Goal: Book appointment/travel/reservation

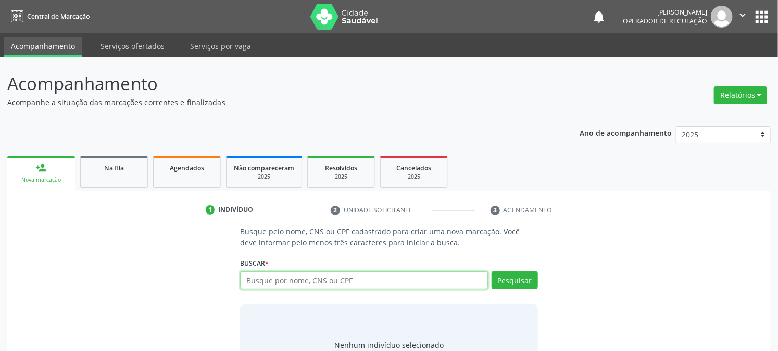
click at [332, 283] on input "text" at bounding box center [363, 280] width 247 height 18
type input "706205572331564"
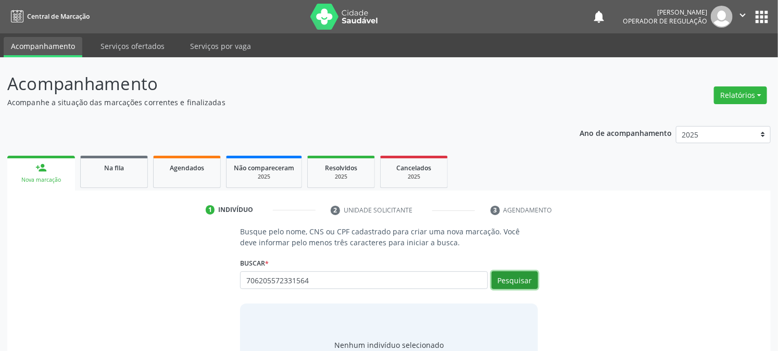
click at [522, 282] on button "Pesquisar" at bounding box center [514, 280] width 46 height 18
click at [311, 349] on div "Nenhum indivíduo selecionado" at bounding box center [388, 344] width 297 height 83
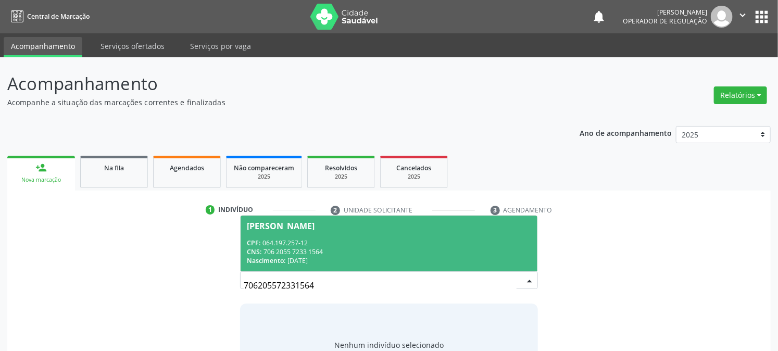
click at [318, 268] on span "[PERSON_NAME] CPF: 064.197.257-12 CNS: 706 2055 7233 1564 Nascimento: 17/[DATE]" at bounding box center [388, 243] width 296 height 56
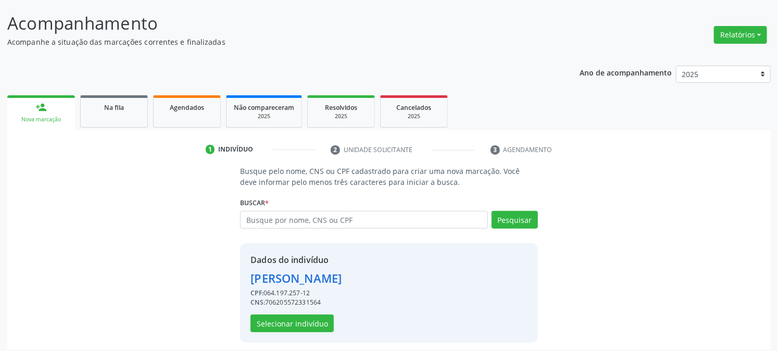
scroll to position [66, 0]
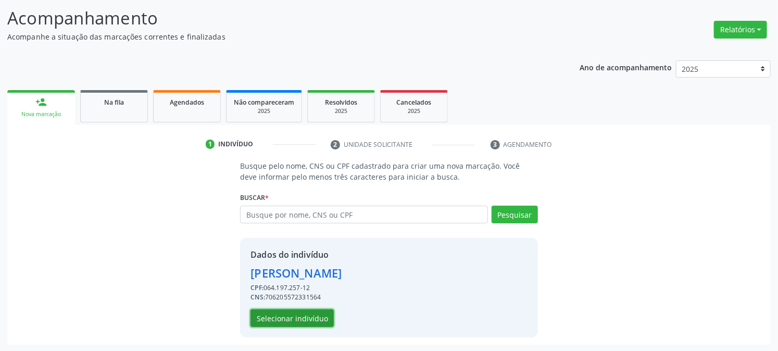
click at [290, 318] on button "Selecionar indivíduo" at bounding box center [291, 318] width 83 height 18
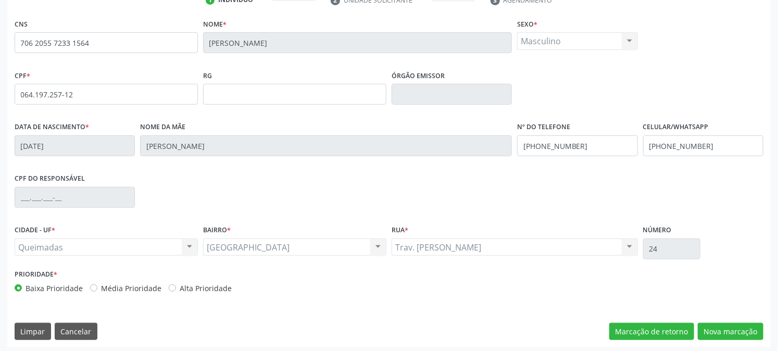
scroll to position [212, 0]
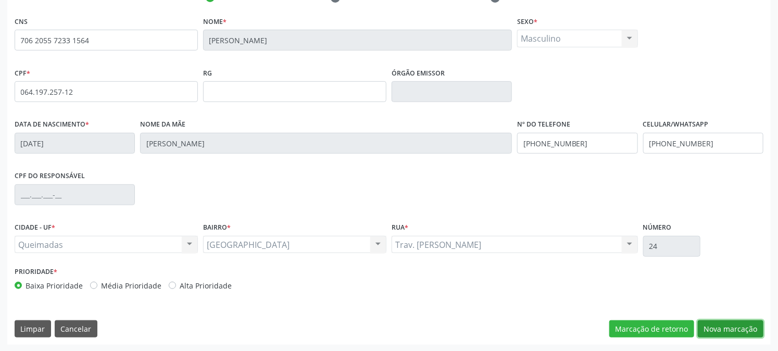
click at [721, 325] on button "Nova marcação" at bounding box center [730, 329] width 66 height 18
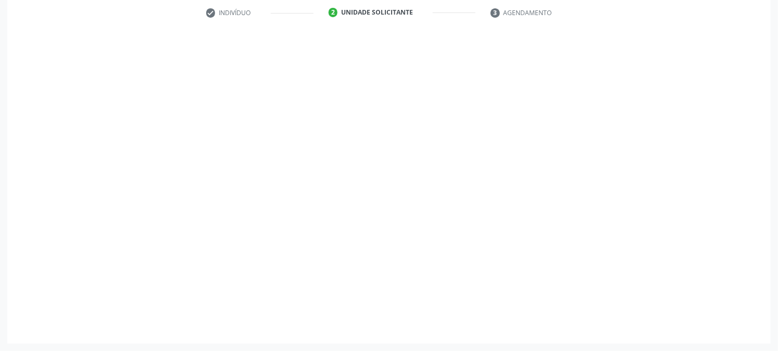
scroll to position [196, 0]
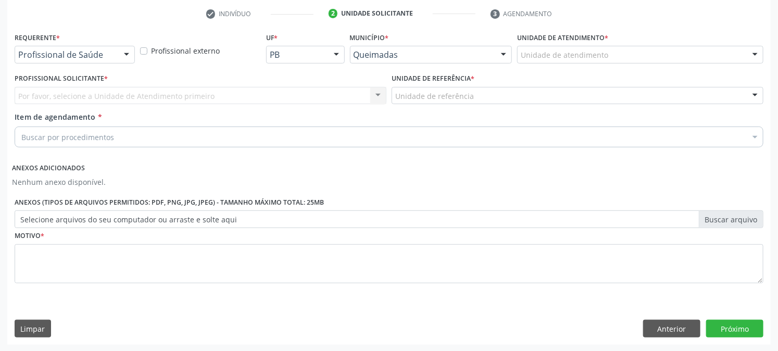
click at [132, 50] on div at bounding box center [127, 55] width 16 height 18
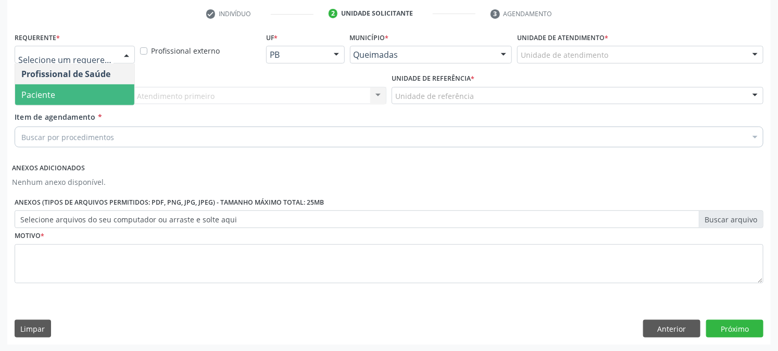
click at [108, 90] on span "Paciente" at bounding box center [74, 94] width 119 height 21
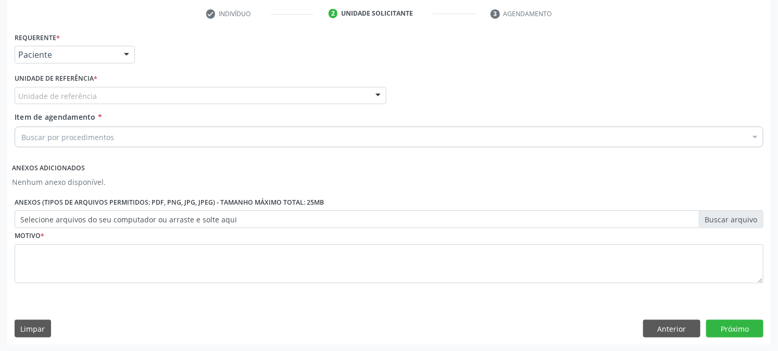
click at [376, 92] on div at bounding box center [378, 96] width 16 height 18
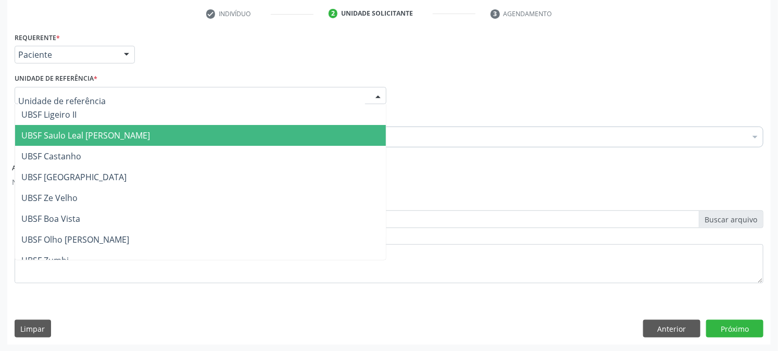
click at [238, 143] on span "UBSF Saulo Leal [PERSON_NAME]" at bounding box center [200, 135] width 371 height 21
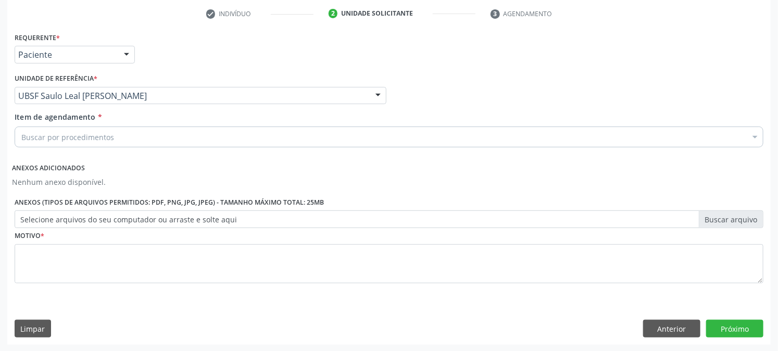
click at [137, 137] on div "Buscar por procedimentos" at bounding box center [389, 136] width 748 height 21
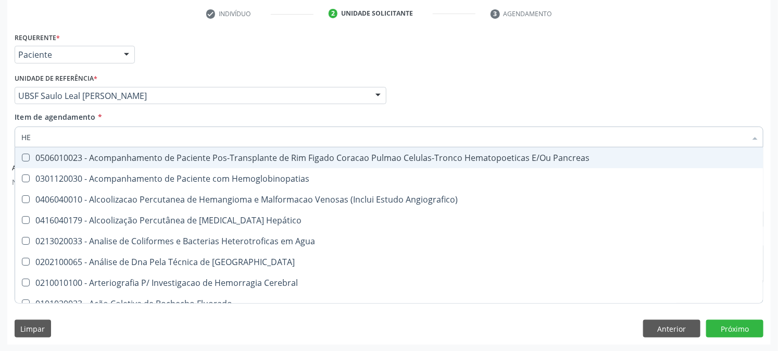
type input "H"
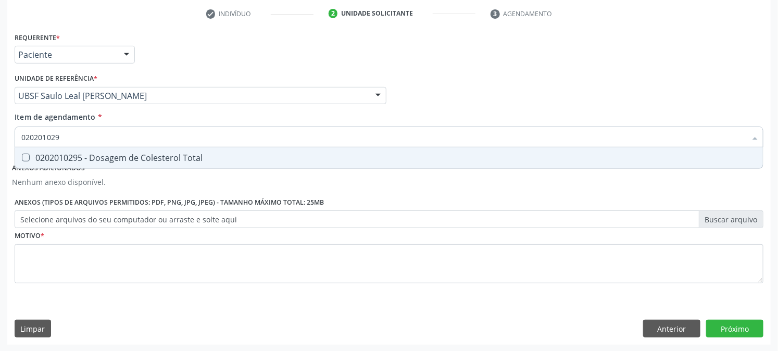
type input "0202010295"
click at [27, 156] on Total at bounding box center [26, 158] width 8 height 8
click at [22, 156] on Total "checkbox" at bounding box center [18, 157] width 7 height 7
checkbox Total "true"
click at [106, 135] on input "0202010295" at bounding box center [383, 136] width 725 height 21
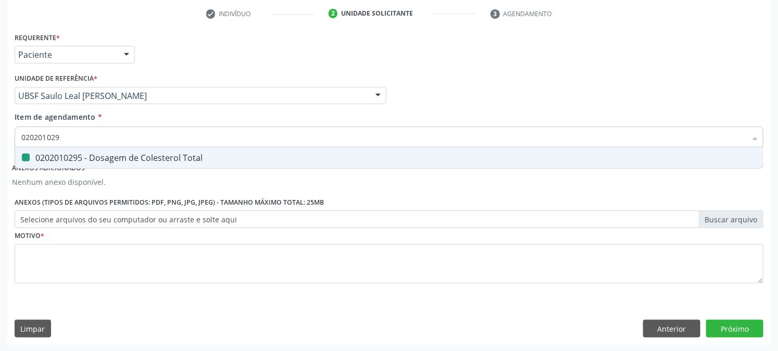
type input "02020102"
checkbox Total "false"
type input "0"
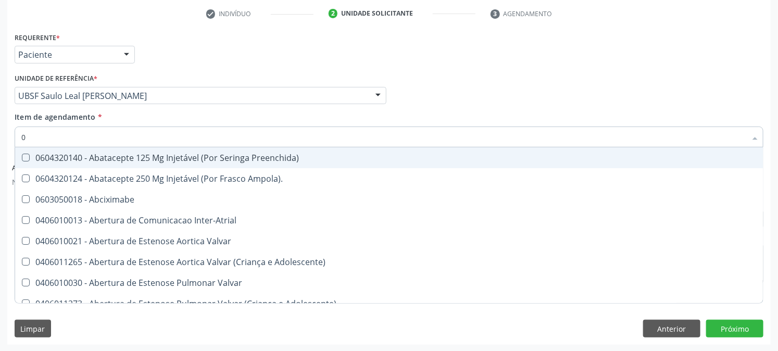
type input "02"
checkbox \(Spcto\) "true"
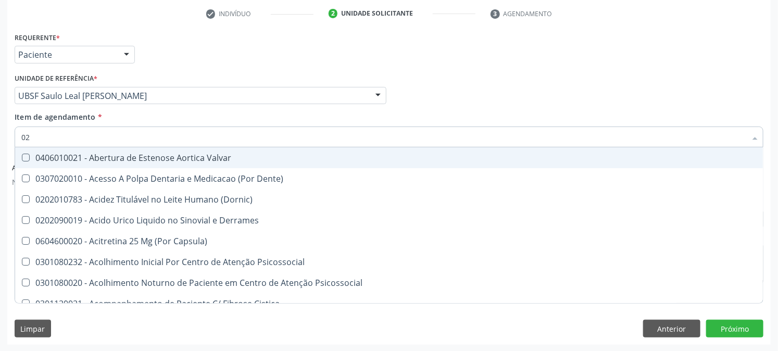
type input "020"
checkbox Biomecanico "true"
checkbox Total "false"
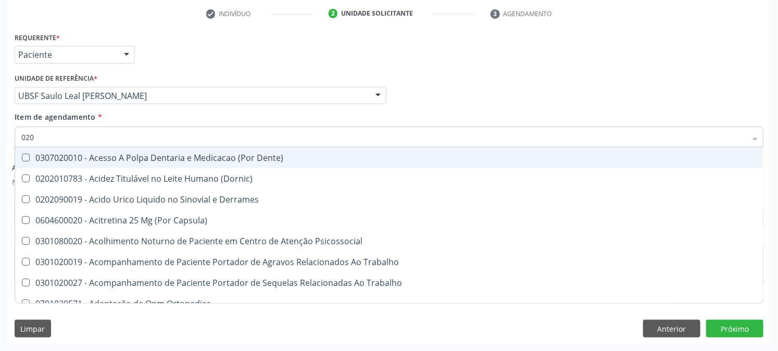
type input "0202"
checkbox Aberto\) "true"
checkbox Total "false"
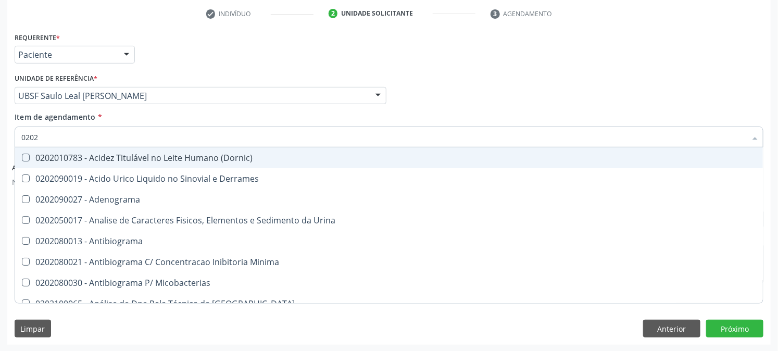
type input "02020"
checkbox Beta-2-Microglobulina "true"
checkbox Total "false"
type input "020201"
checkbox Htlv-1 "true"
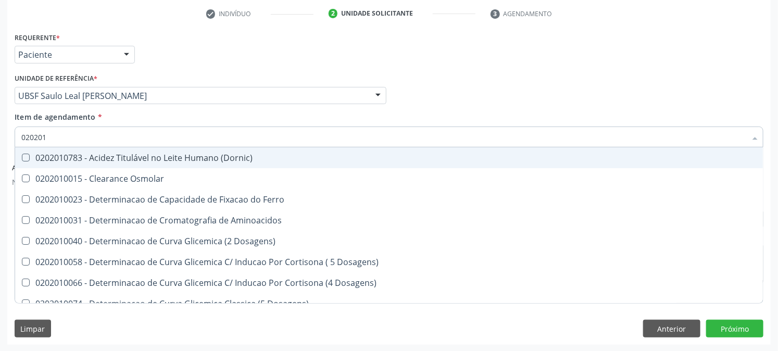
type input "02020"
checkbox Total "false"
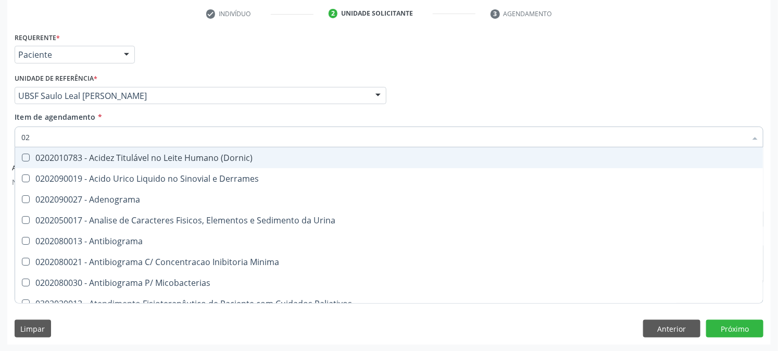
type input "0"
checkbox Total "false"
checkbox Estriol "false"
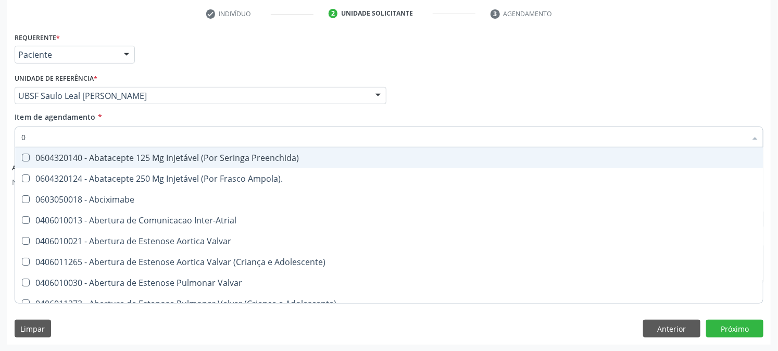
type input "02"
checkbox \(Spcto\) "true"
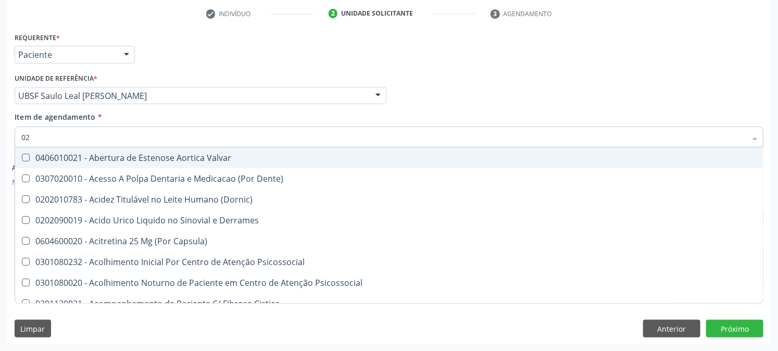
type input "020"
checkbox Biomecanico "true"
checkbox Total "false"
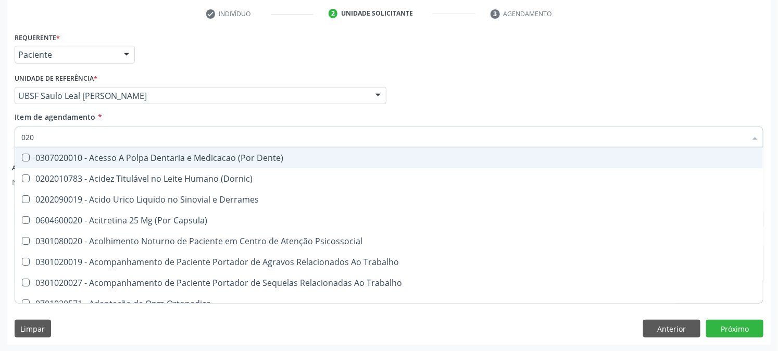
type input "0202"
checkbox Aberto\) "true"
checkbox Total "false"
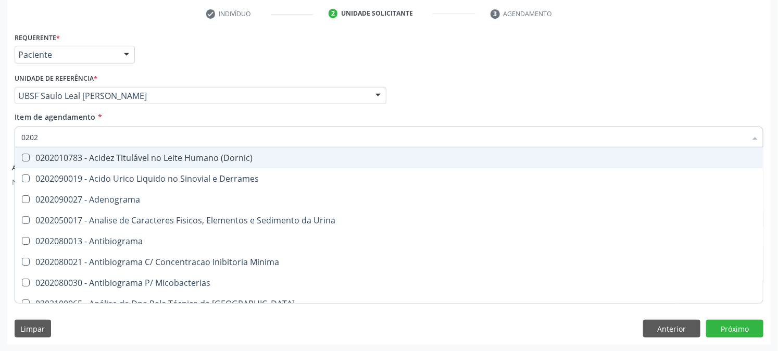
type input "02020"
checkbox Beta-2-Microglobulina "true"
checkbox Total "false"
type input "020201"
checkbox Htlv-1 "true"
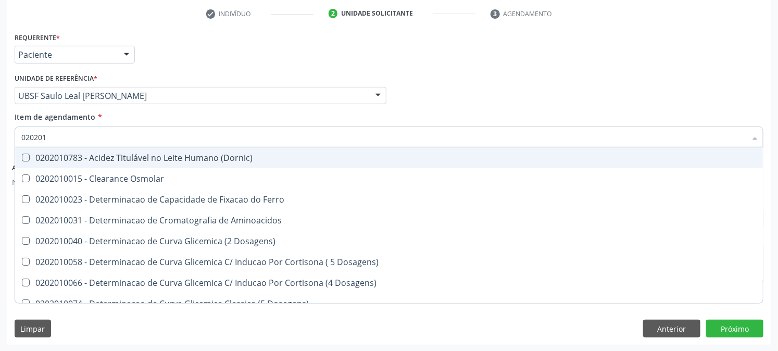
type input "0202010"
checkbox Ionizavel "true"
checkbox Total "false"
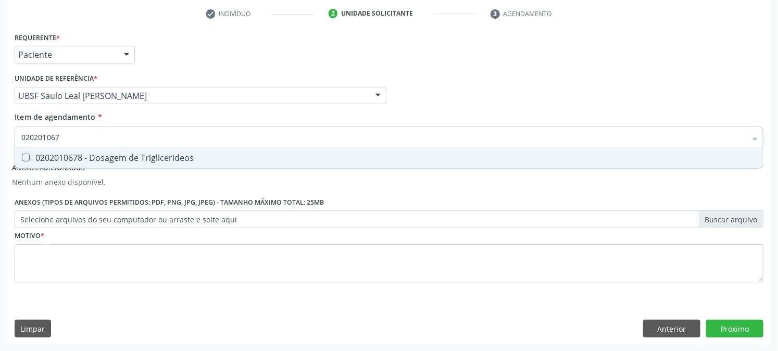
type input "0202010678"
click at [24, 154] on Triglicerideos at bounding box center [26, 158] width 8 height 8
click at [22, 154] on Triglicerideos "checkbox" at bounding box center [18, 157] width 7 height 7
checkbox Triglicerideos "true"
type input "02020106"
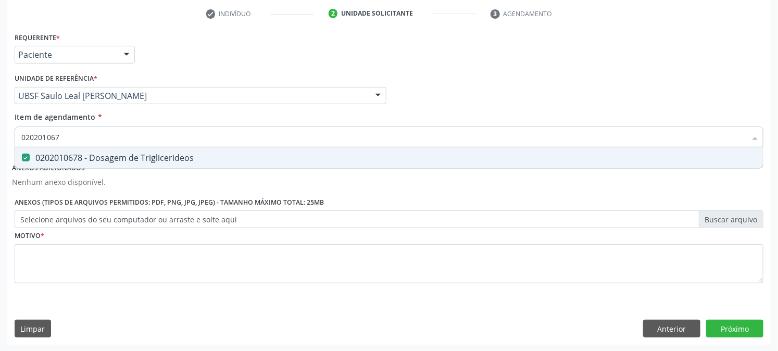
checkbox Triglicerideos "false"
type input "0"
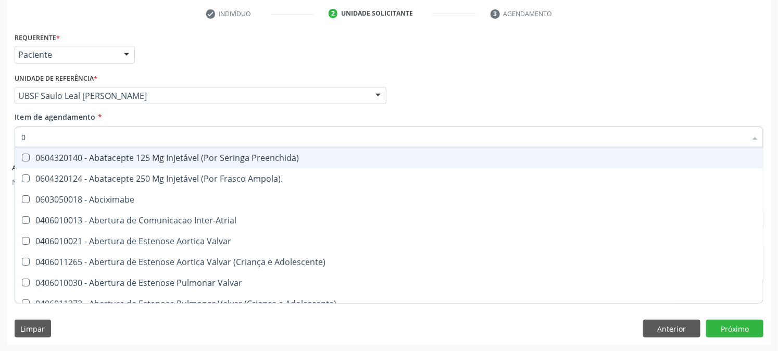
type input "02"
checkbox \(Spcto\) "true"
checkbox Anterior "true"
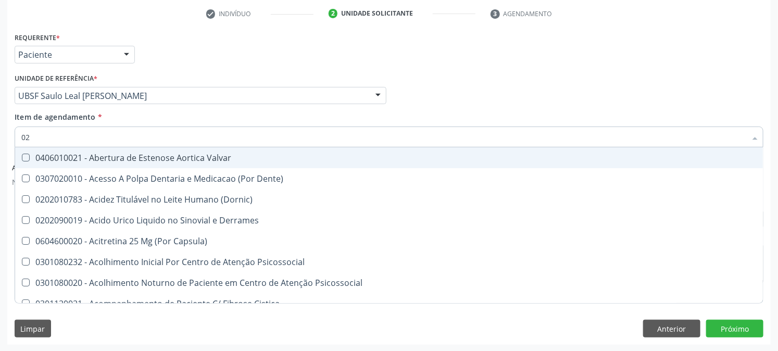
type input "020"
checkbox Biomecanico "true"
checkbox Acetona "true"
checkbox Total "false"
checkbox Triglicerideos "false"
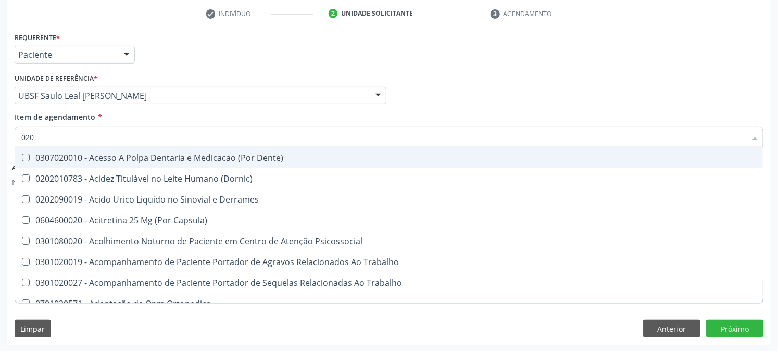
type input "0202"
checkbox Aberto\) "true"
checkbox Projecoes\) "true"
checkbox Total "false"
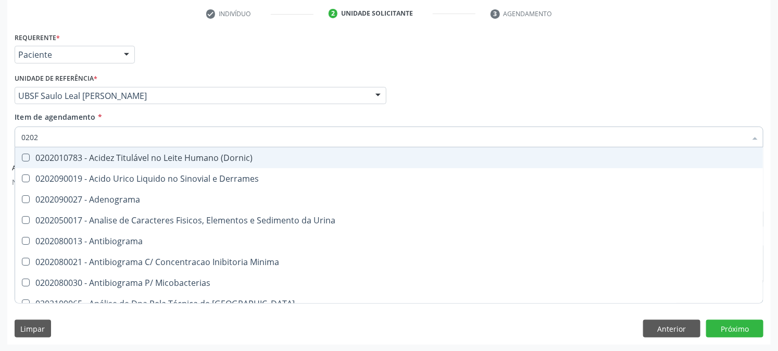
type input "02020"
checkbox Beta-2-Microglobulina "true"
checkbox Total "false"
checkbox Horas\) "true"
checkbox Triglicerideos "false"
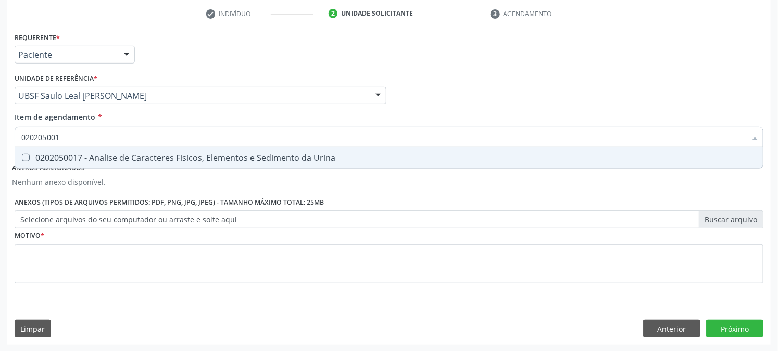
type input "0202050017"
click at [27, 154] on Urina at bounding box center [26, 158] width 8 height 8
click at [22, 154] on Urina "checkbox" at bounding box center [18, 157] width 7 height 7
checkbox Urina "true"
type input "0"
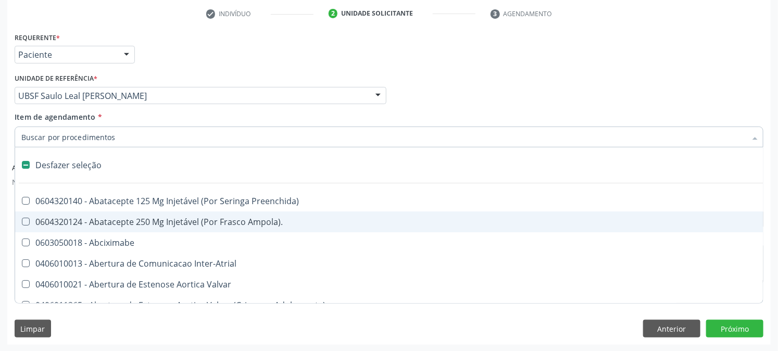
checkbox Preenchida\) "false"
type input "2"
checkbox Hepático "true"
checkbox Urina "false"
checkbox Primario "true"
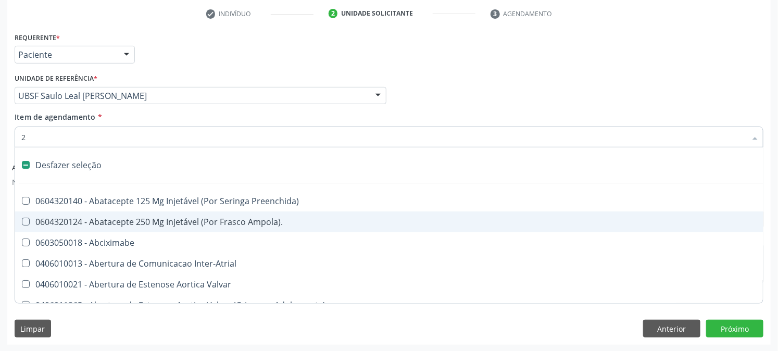
checkbox Aorto-Cavitarias "true"
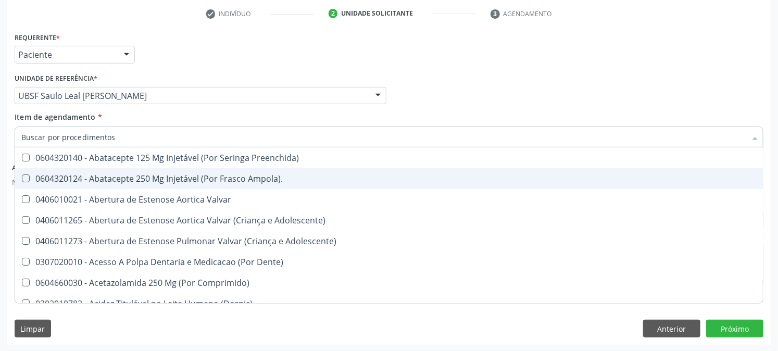
checkbox Urina "false"
checkbox Carotida "true"
checkbox Total "false"
checkbox Triglicerideos "false"
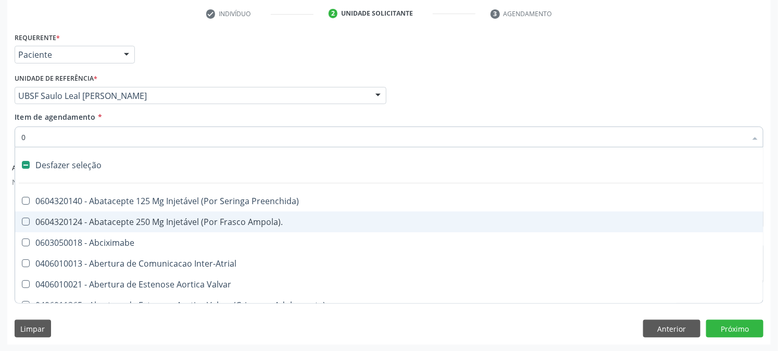
type input "02"
checkbox Psicossocial "true"
checkbox Urina "false"
checkbox \(Spcto\) "true"
checkbox Anterior "true"
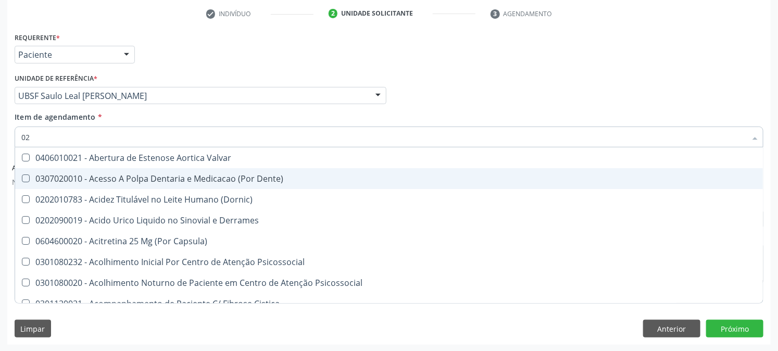
type input "020"
checkbox Frasco-Ampola\) "true"
checkbox Urina "false"
checkbox Biomecanico "true"
checkbox Acetona "true"
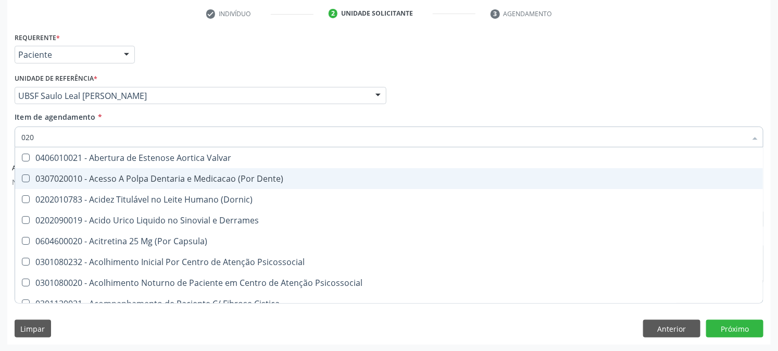
checkbox Total "false"
checkbox Triglicerideos "false"
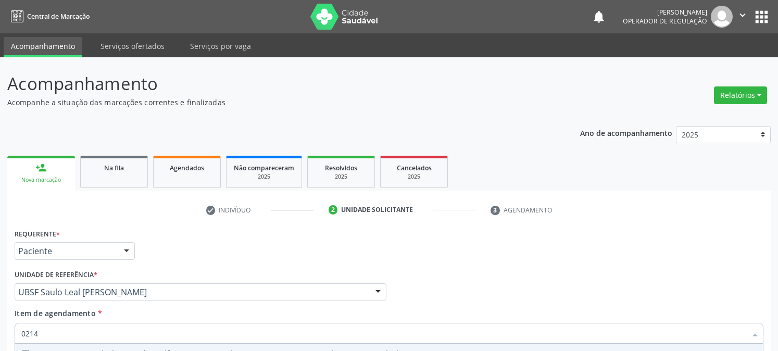
scroll to position [196, 0]
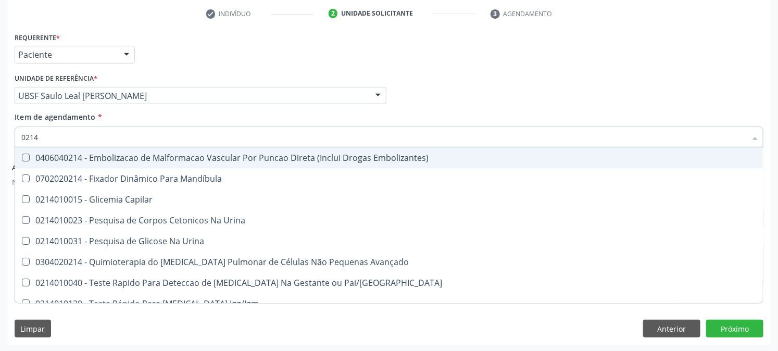
type input "02140"
checkbox Hiv "true"
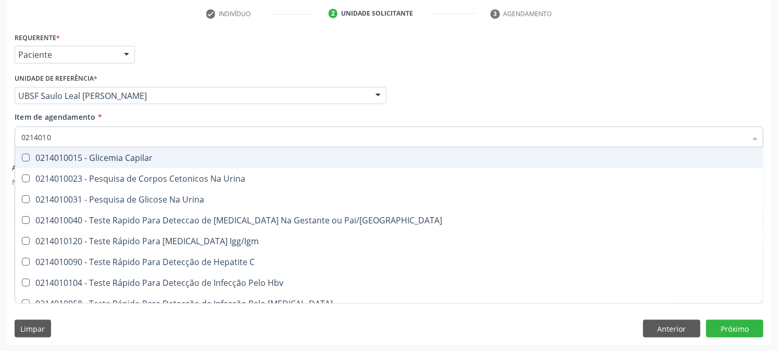
type input "02140100"
checkbox Hiv "true"
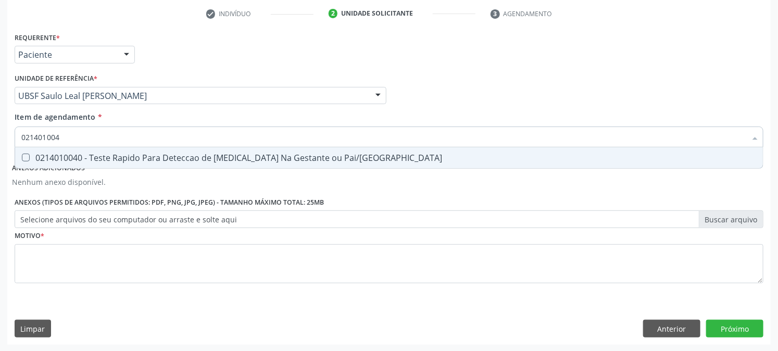
type input "0214010040"
click at [32, 155] on div "0214010040 - Teste Rapido Para Deteccao de [MEDICAL_DATA] Na Gestante ou Pai/[G…" at bounding box center [388, 158] width 735 height 8
checkbox Pai\/Parceiro "true"
click at [80, 139] on input "0214010040" at bounding box center [383, 136] width 725 height 21
type input "02140100"
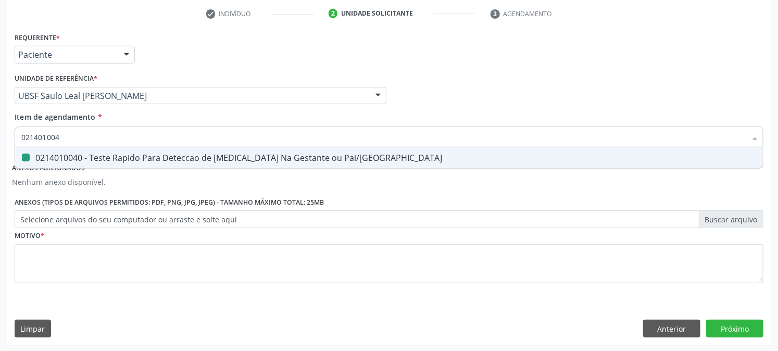
checkbox Pai\/Parceiro "false"
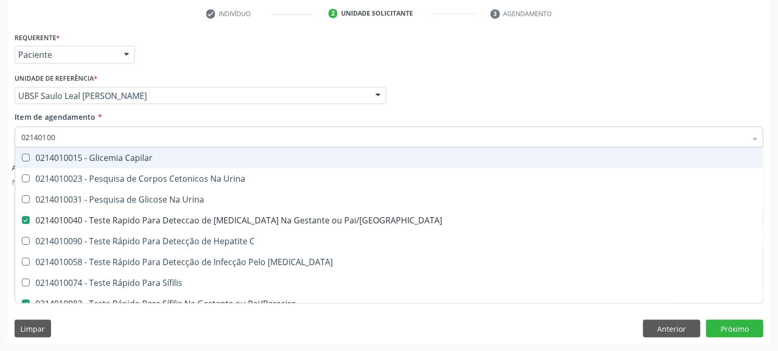
type input "0214010"
checkbox Pai\/Parceiro "false"
type input "0214"
checkbox Pai\/Parceiro "false"
checkbox Hbv "true"
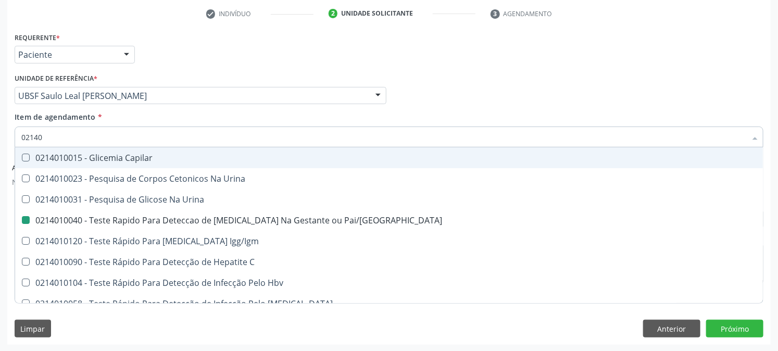
checkbox Pai\/Parceiro "false"
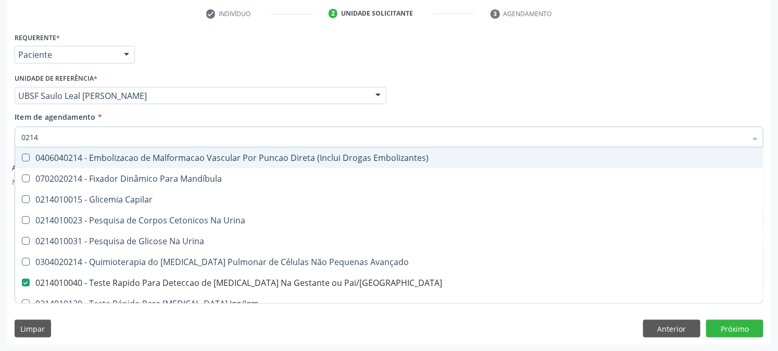
type input "021"
checkbox Pai\/Parceiro "false"
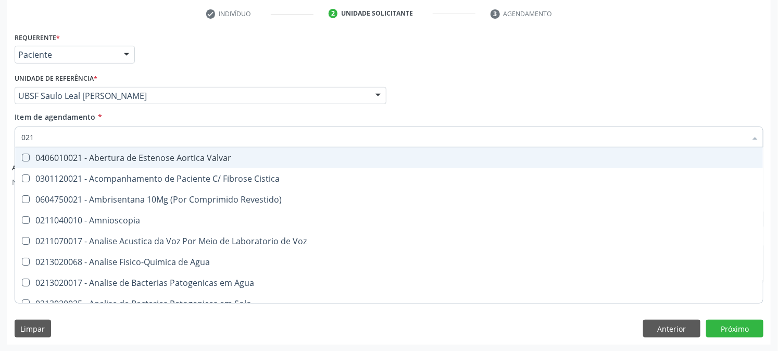
type input "02"
checkbox Metabolissmo "true"
checkbox Pai\/Parceiro "false"
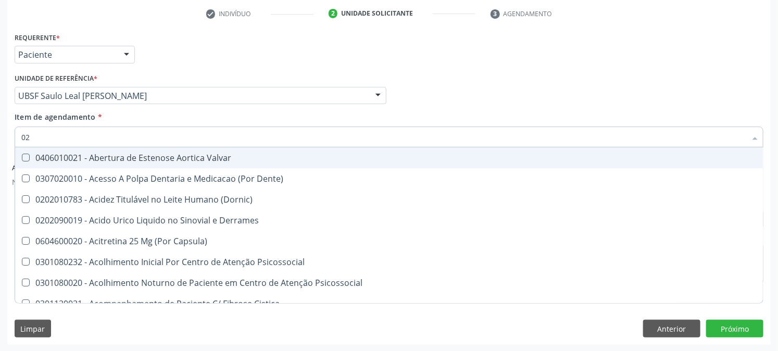
type input "021"
checkbox Urina "false"
checkbox Ceratometria "true"
checkbox Capsula\) "true"
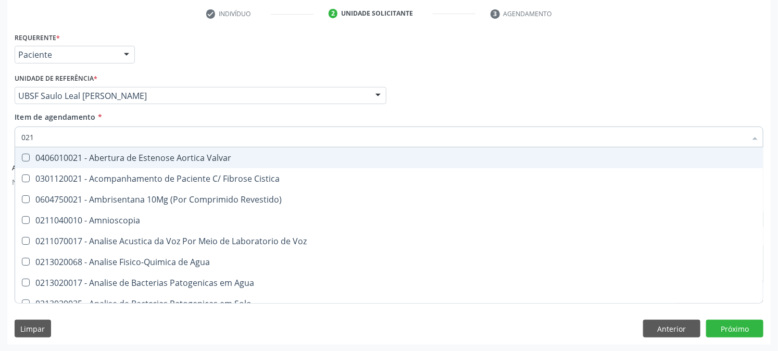
type input "0214"
checkbox Agua "true"
checkbox Aortico "true"
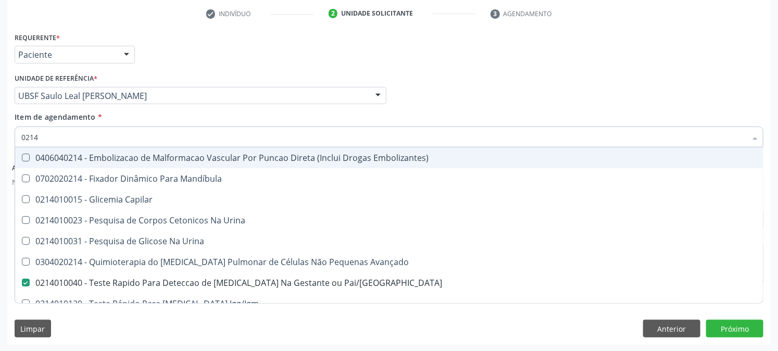
type input "02140"
checkbox Urina "true"
checkbox Pai\/Parceiro "false"
checkbox Hiv "true"
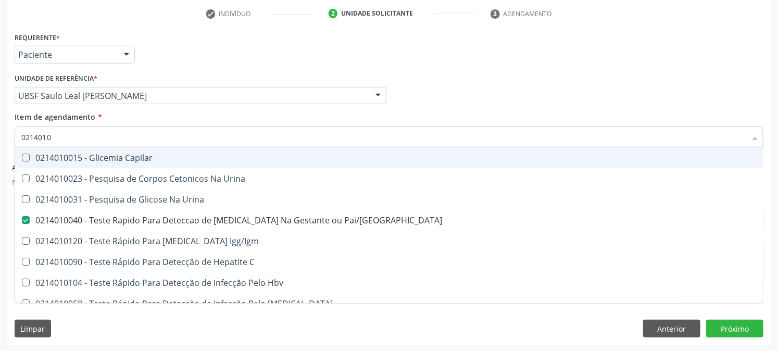
type input "02140100"
checkbox Hiv "true"
type input "021401008"
checkbox Capilar "true"
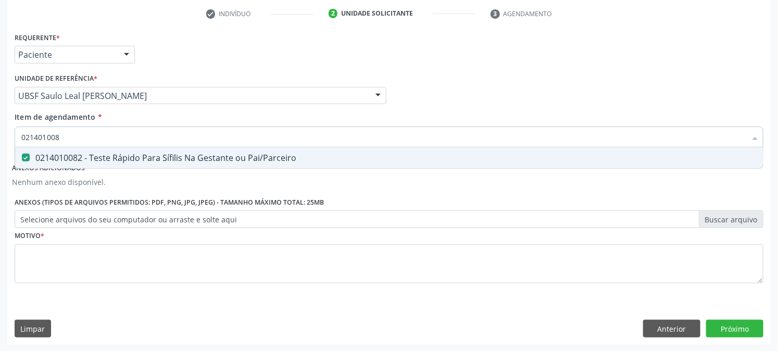
type input "02140100"
checkbox Pai\/Parceiro "false"
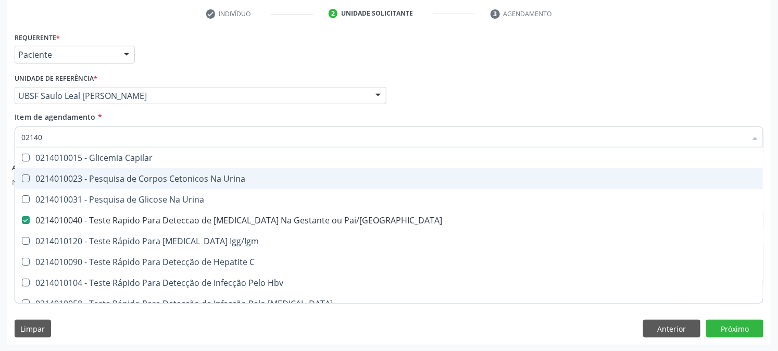
type input "0214"
checkbox Pai\/Parceiro "false"
checkbox Hbv "true"
checkbox Pai\/Parceiro "false"
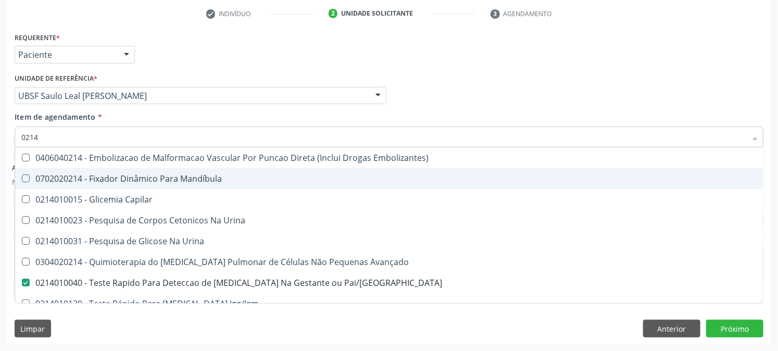
type input "021"
checkbox Pai\/Parceiro "false"
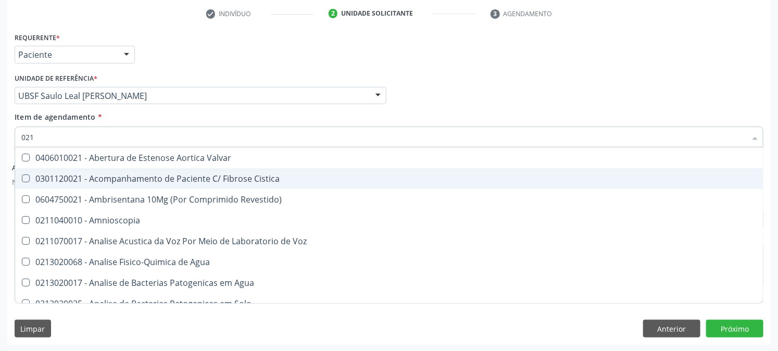
type input "02"
checkbox Metabolissmo "true"
checkbox Pai\/Parceiro "false"
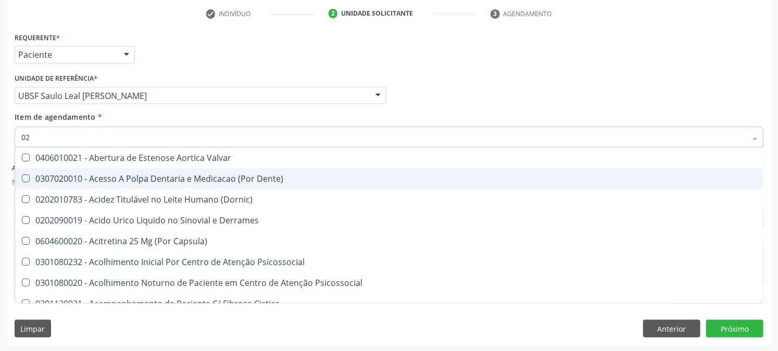
type input "020"
checkbox Frasco-Ampola\) "true"
checkbox Urina "false"
checkbox \(Pos-Pasteurização\) "true"
checkbox Debridamento "true"
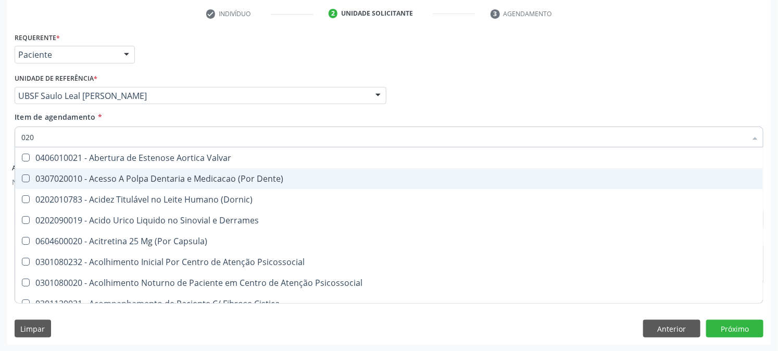
checkbox Biomecanico "true"
checkbox Dacriocistografia "true"
checkbox Osmolaridade "true"
checkbox Ivy "true"
checkbox Acetona "true"
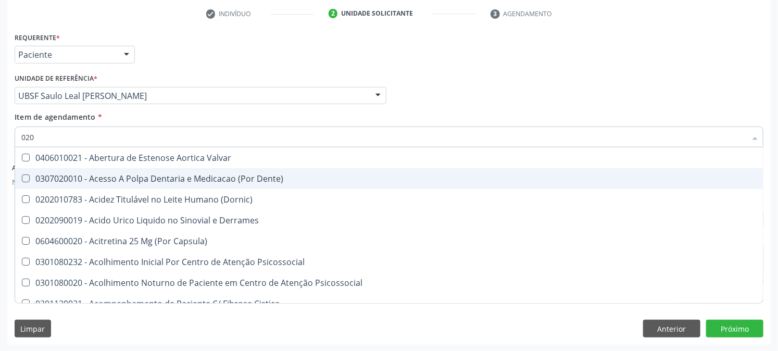
checkbox Metil-Hipurico "true"
checkbox Hdl "false"
checkbox Ldl "false"
checkbox Total "false"
checkbox Creatinina "false"
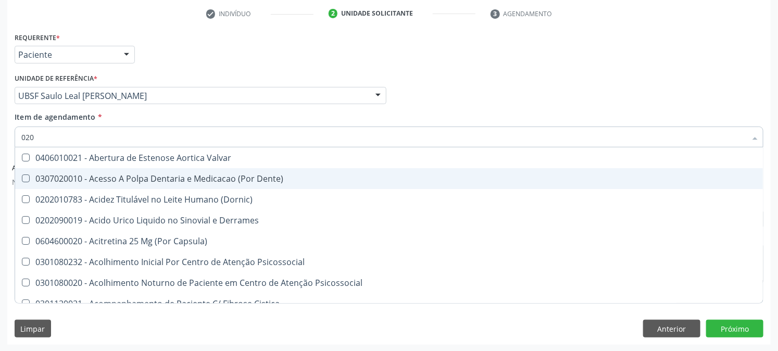
checkbox Glicose "false"
checkbox Glicosilada "false"
checkbox Triglicerideos "false"
checkbox Ureia "false"
checkbox Eletro-Oculografia "true"
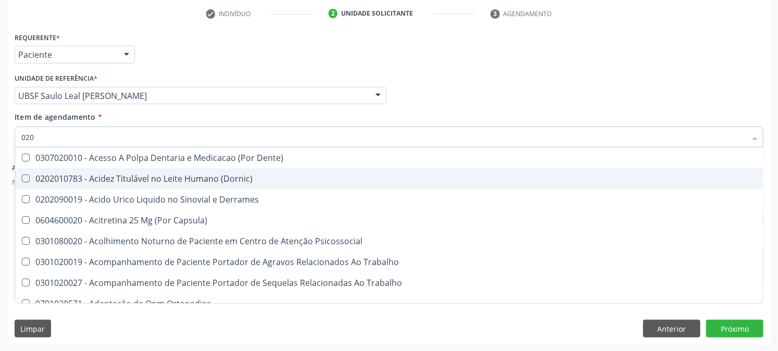
type input "0202"
checkbox Capsula\) "true"
checkbox Urina "false"
checkbox Ocular "true"
checkbox Aberto\) "true"
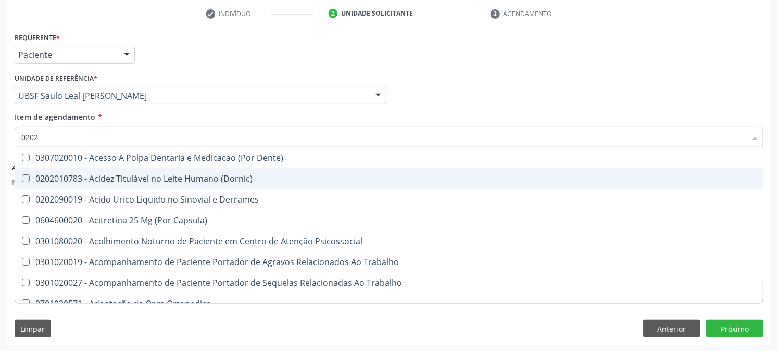
checkbox Aberto\) "true"
checkbox Cortante "true"
checkbox Drogas "true"
checkbox Projecoes\) "true"
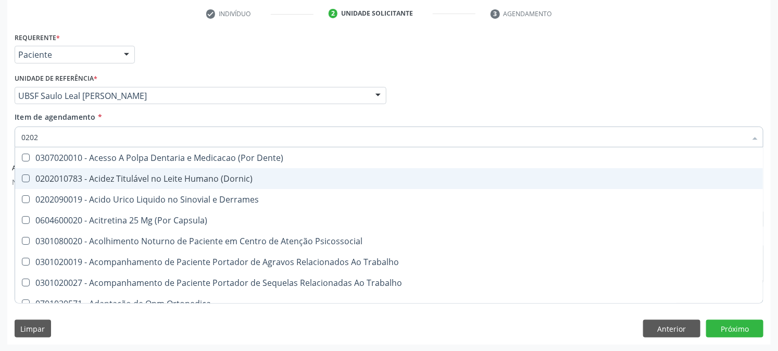
checkbox Captacao "true"
checkbox Revisao "true"
checkbox Hdl "false"
checkbox Ldl "false"
checkbox Total "false"
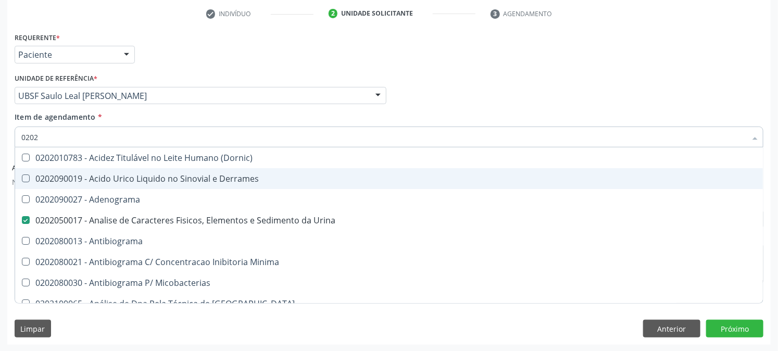
type input "02021"
checkbox Urina "false"
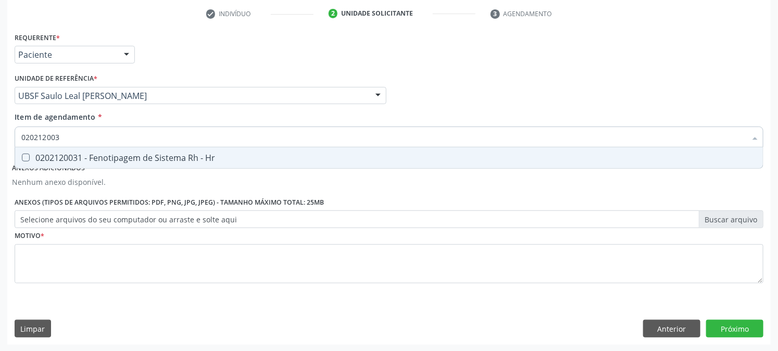
type input "0202120031"
click at [23, 160] on Hr at bounding box center [26, 158] width 8 height 8
click at [22, 160] on Hr "checkbox" at bounding box center [18, 157] width 7 height 7
checkbox Hr "true"
click at [84, 133] on input "0202120031" at bounding box center [383, 136] width 725 height 21
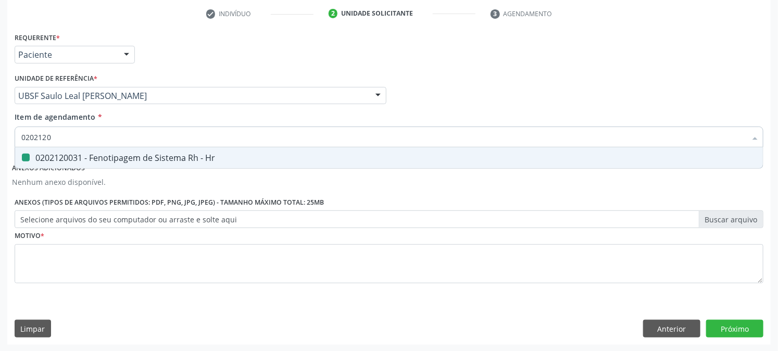
type input "020212"
checkbox Hr "false"
type input "0"
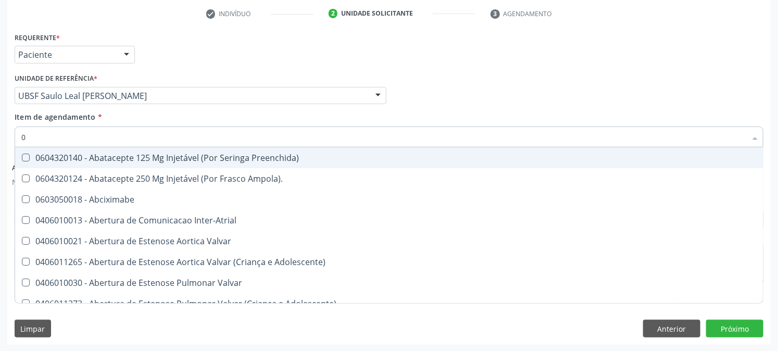
type input "02"
checkbox Psicossocial "true"
checkbox Urina "false"
checkbox Pancreas "true"
checkbox Paratireoides "true"
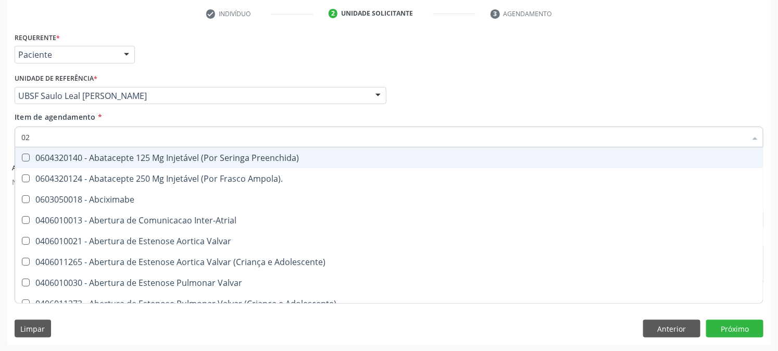
checkbox \(Spcto\) "true"
checkbox 67 "true"
checkbox Comprimido\) "true"
checkbox Ml\) "true"
checkbox Anterior "true"
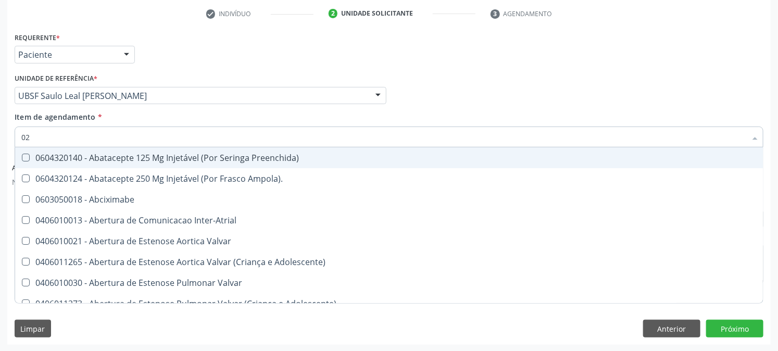
checkbox Revisao "true"
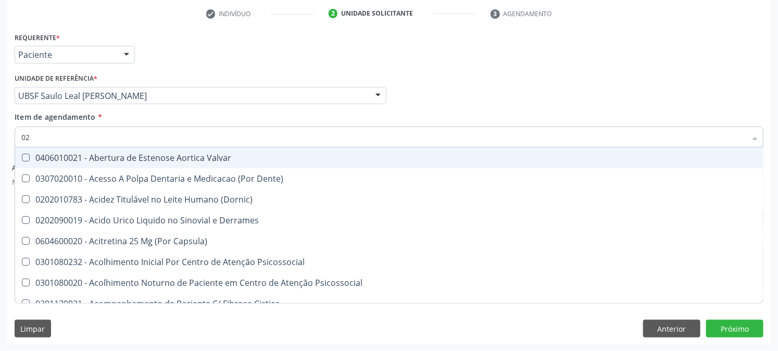
type input "020"
checkbox Frasco-Ampola\) "true"
checkbox Urina "false"
checkbox \(Pos-Pasteurização\) "true"
checkbox Debridamento "true"
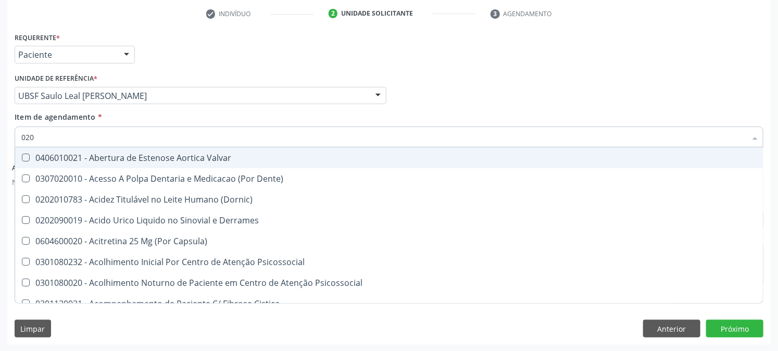
checkbox Biomecanico "true"
checkbox Dacriocistografia "true"
checkbox Osmolaridade "true"
checkbox Ivy "true"
checkbox Acetona "true"
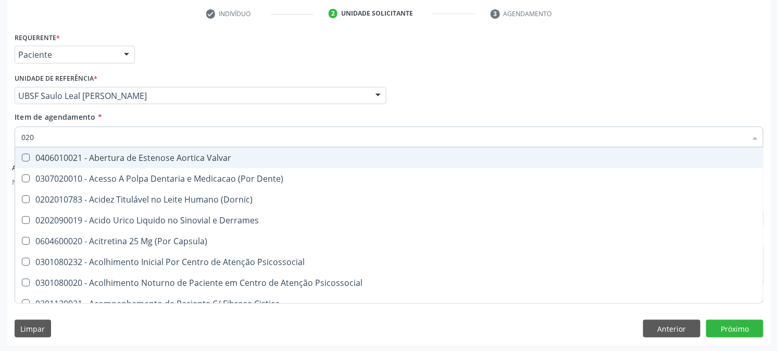
checkbox Metil-Hipurico "true"
checkbox Hdl "false"
checkbox Ldl "false"
checkbox Total "false"
checkbox Creatinina "false"
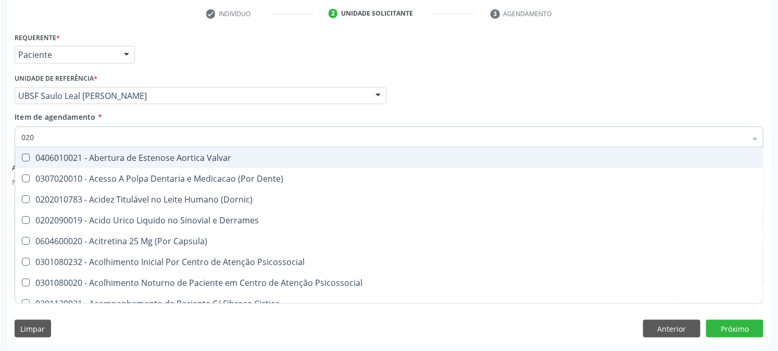
checkbox Glicose "false"
checkbox Glicosilada "false"
checkbox Isomerase-Fosfohexose "true"
checkbox Triglicerideos "false"
checkbox Ureia "false"
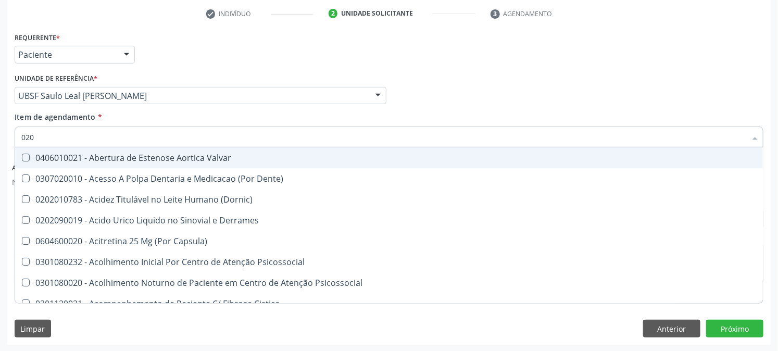
checkbox Eletro-Oculografia "true"
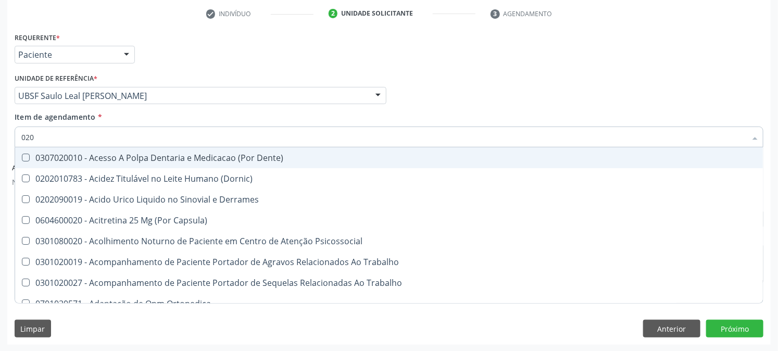
type input "0202"
checkbox Capsula\) "true"
checkbox Urina "false"
checkbox Ocular "true"
checkbox Aberto\) "true"
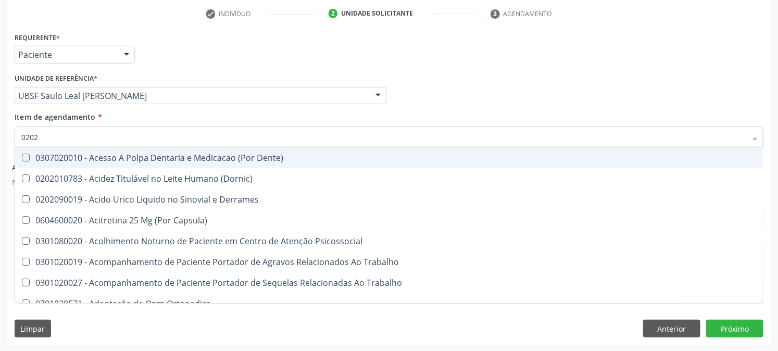
checkbox Aberto\) "true"
checkbox Cortante "true"
checkbox Drogas "true"
checkbox Projecoes\) "true"
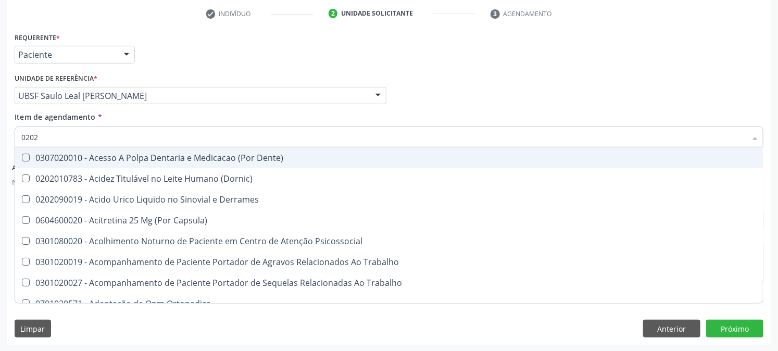
checkbox Captacao "true"
checkbox Bronco-Alveolar "true"
checkbox Revisao "true"
checkbox Hdl "false"
checkbox Ldl "false"
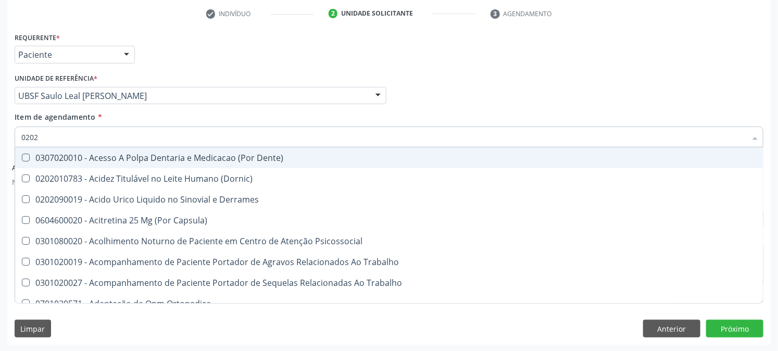
checkbox Total "false"
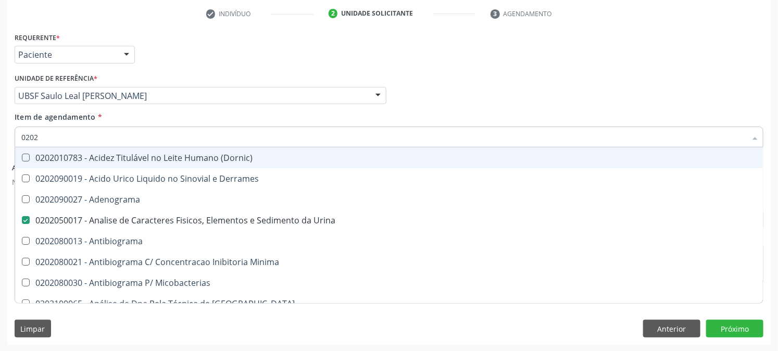
type input "02020"
checkbox Barbituratos "true"
checkbox Benzodiazepinicos "true"
checkbox Beta-2-Microglobulina "true"
checkbox Calcitonina "true"
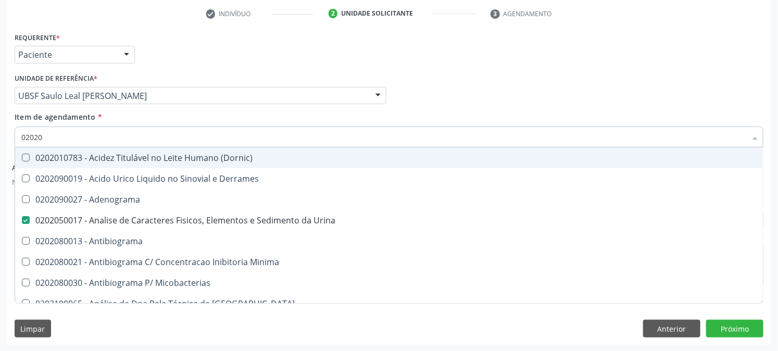
checkbox Hdl "false"
checkbox Ldl "false"
checkbox Total "false"
checkbox Creatinina "false"
checkbox Xiii "true"
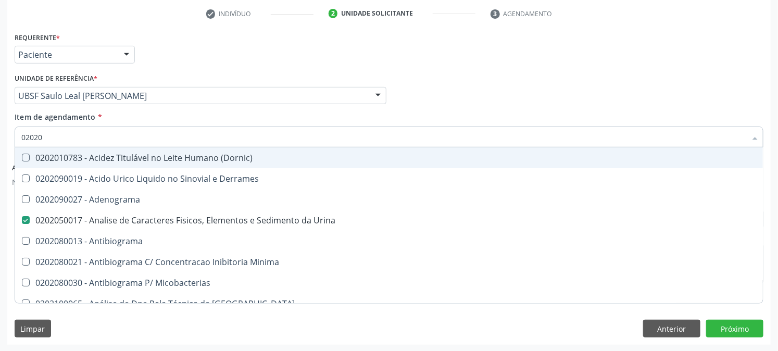
checkbox Formaldeido "true"
checkbox Glicose "false"
checkbox Glicosilada "false"
checkbox Horas\) "true"
checkbox Quinidina "true"
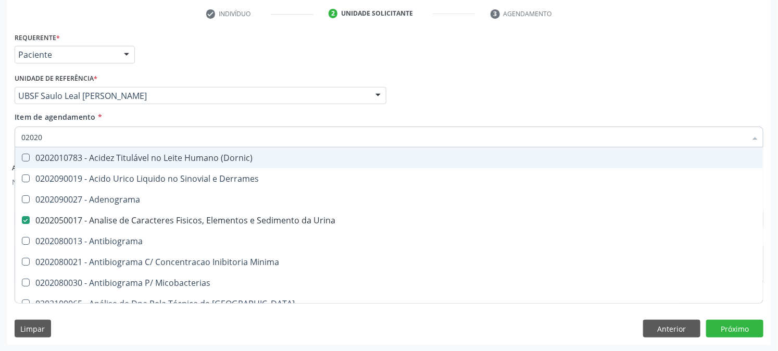
checkbox Triglicerideos "false"
checkbox Ureia "false"
checkbox Zinco "true"
checkbox Hr "false"
checkbox Completo "false"
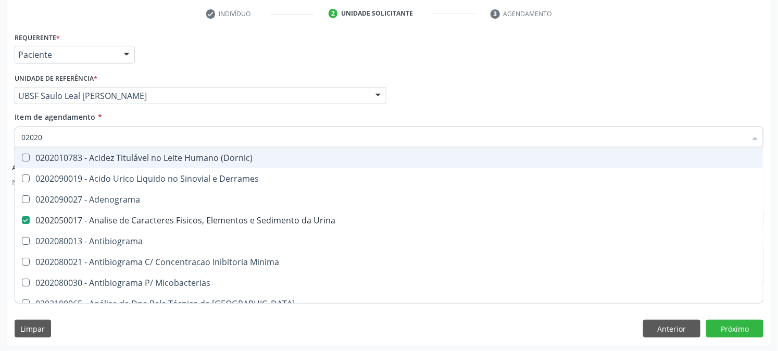
checkbox Oxiura\) "true"
type input "020204"
checkbox Urina "false"
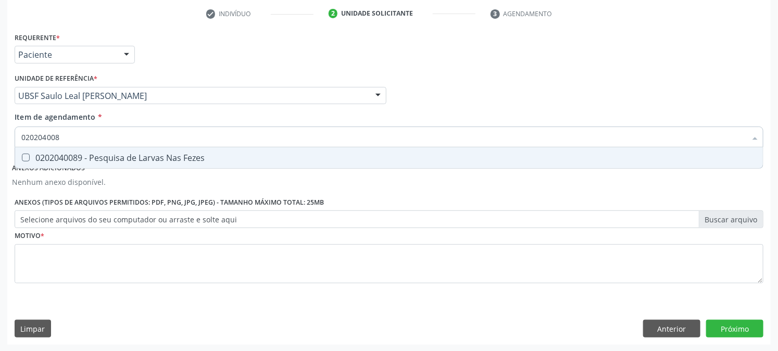
type input "0202040089"
click at [48, 156] on div "0202040089 - Pesquisa de Larvas Nas Fezes" at bounding box center [388, 158] width 735 height 8
checkbox Fezes "true"
drag, startPoint x: 81, startPoint y: 143, endPoint x: 74, endPoint y: 139, distance: 7.0
click at [80, 143] on input "0202040089" at bounding box center [383, 136] width 725 height 21
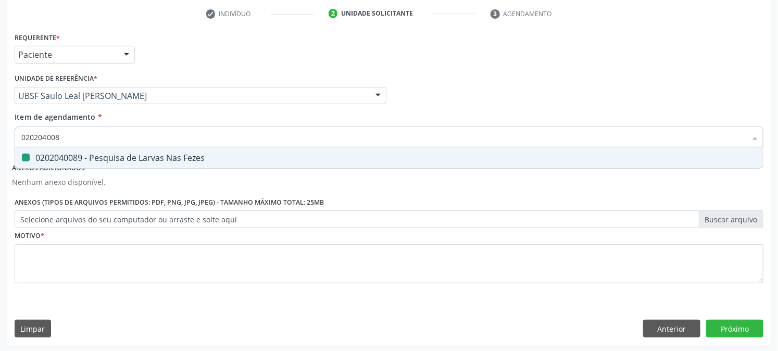
type input "02020400"
checkbox Fezes "false"
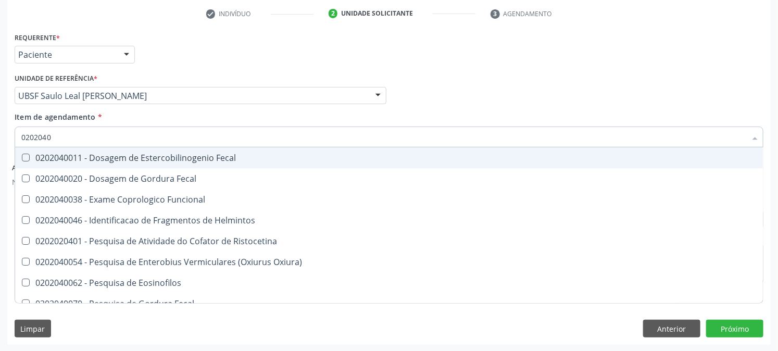
type input "020204"
checkbox Fezes "false"
checkbox Parasitas "true"
type input "02020"
checkbox Helmintos "true"
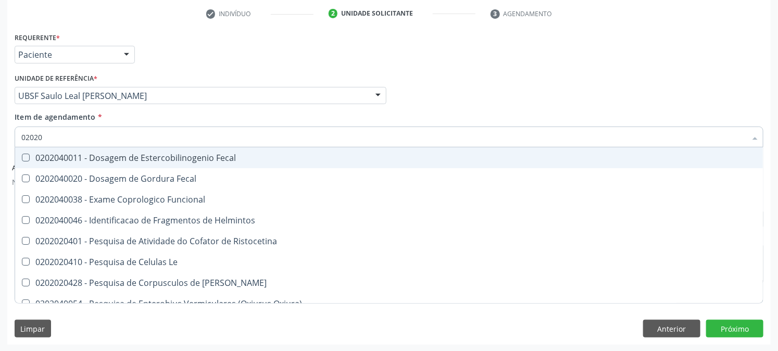
checkbox Fezes "false"
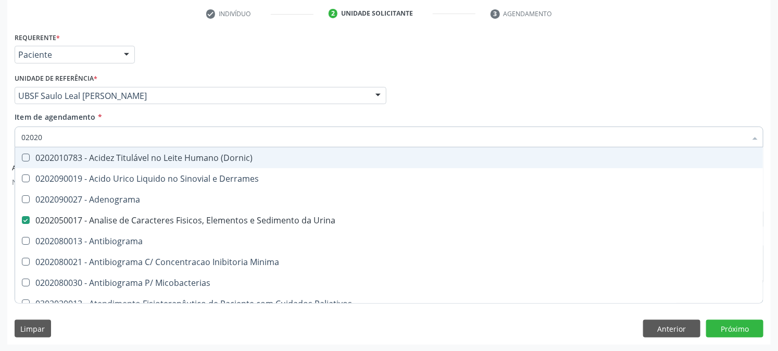
type input "0202"
checkbox Hdl "false"
checkbox Ldl "false"
checkbox Total "false"
checkbox Creatinina "false"
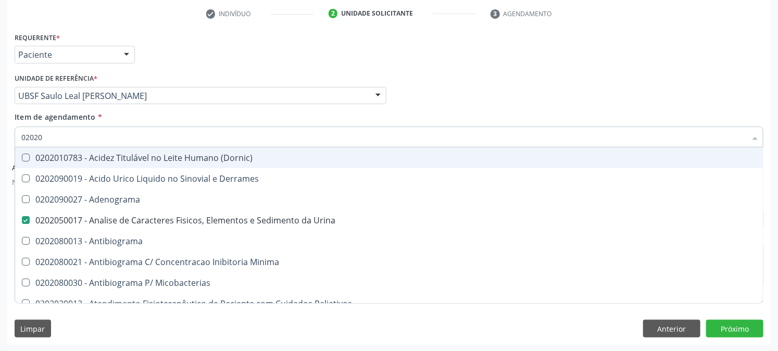
checkbox Fecal "true"
checkbox Estradiol "true"
checkbox Estriol "true"
checkbox V "true"
checkbox Glicose "false"
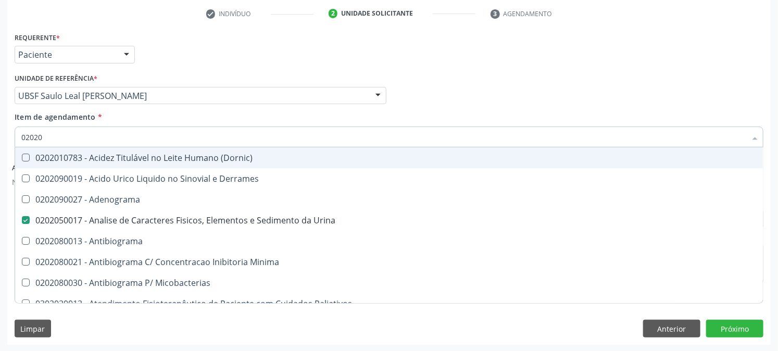
checkbox Glicosilada "false"
checkbox Insulina "true"
checkbox Metotrexato "true"
checkbox Triglicerideos "false"
checkbox Ureia "false"
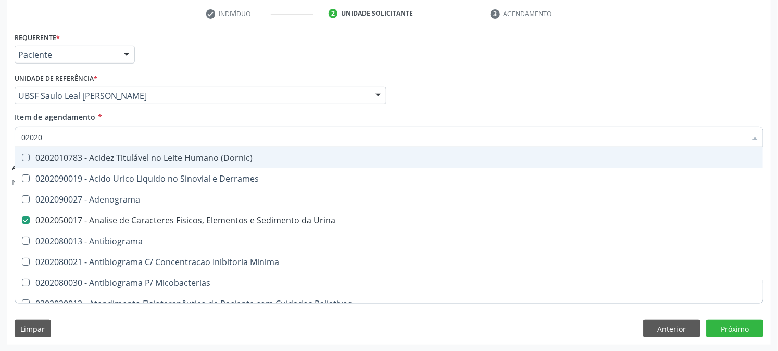
checkbox Mandíbula "true"
checkbox Hematocrito "true"
checkbox Completo "false"
checkbox Htlv-2 "true"
checkbox \(Western-Blot\) "true"
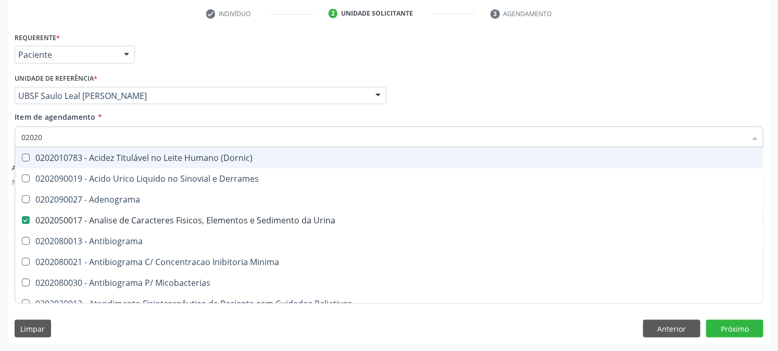
checkbox Fezes "false"
checkbox Sifilis "false"
type input "02020"
checkbox Barbituratos "true"
checkbox Benzodiazepinicos "true"
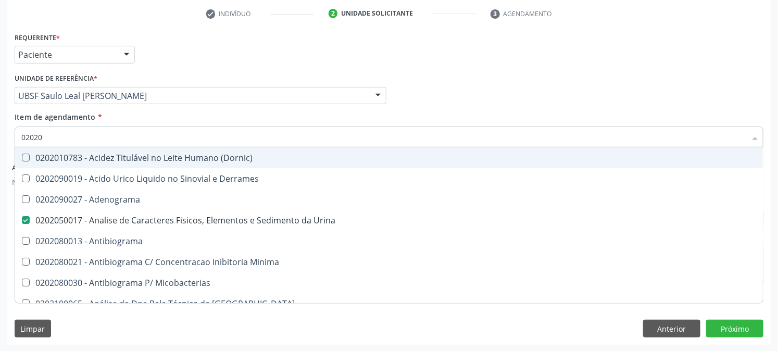
checkbox Beta-2-Microglobulina "true"
checkbox Calcitonina "true"
checkbox Hdl "false"
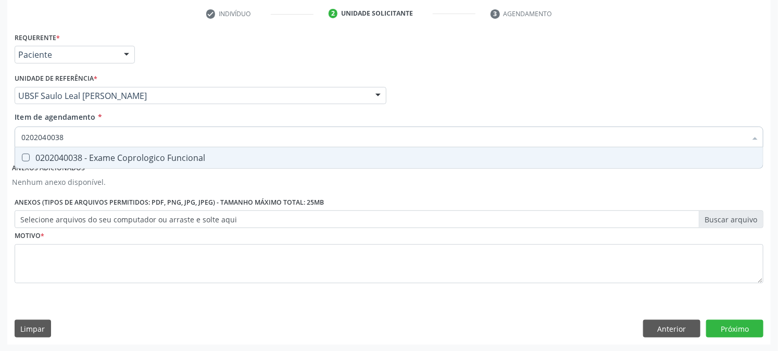
click at [22, 162] on span "0202040038 - Exame Coprologico Funcional" at bounding box center [388, 157] width 747 height 21
click at [69, 141] on input "0202040038" at bounding box center [383, 136] width 725 height 21
click at [29, 160] on div "0202040054 - Pesquisa de Enterobius Vermiculares (Oxiurus Oxiura)" at bounding box center [388, 158] width 735 height 8
click at [71, 139] on input "0202040054" at bounding box center [383, 136] width 725 height 21
click at [55, 161] on div "0202040097 - Pesquisa de Leucocitos Nas Fezes" at bounding box center [388, 158] width 735 height 8
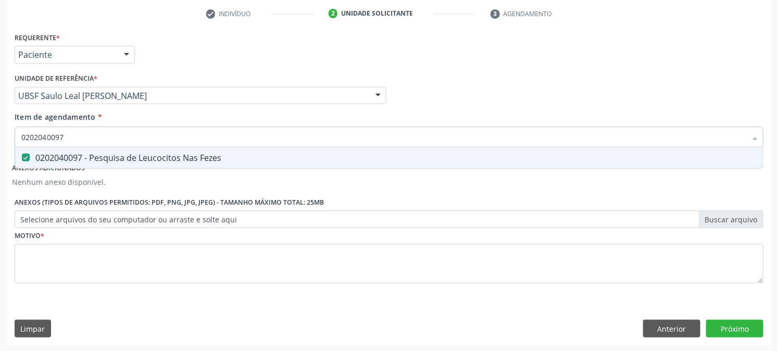
click at [86, 138] on input "0202040097" at bounding box center [383, 136] width 725 height 21
click at [71, 154] on div "0202040143 - Pesquisa de Sangue Oculto Nas Fezes" at bounding box center [388, 158] width 735 height 8
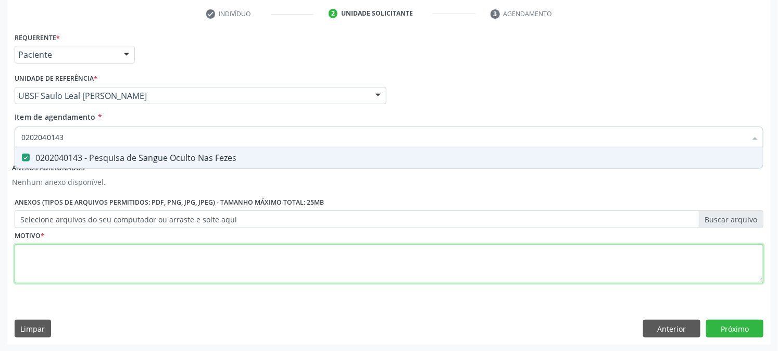
click at [367, 259] on div "Requerente * Paciente Profissional de Saúde Paciente Nenhum resultado encontrad…" at bounding box center [389, 164] width 748 height 268
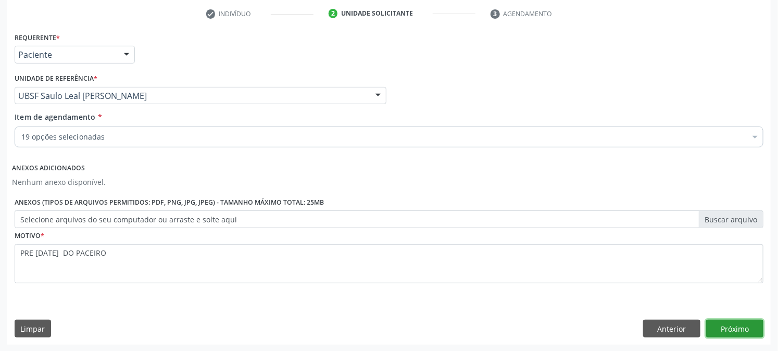
click at [721, 327] on button "Próximo" at bounding box center [734, 329] width 57 height 18
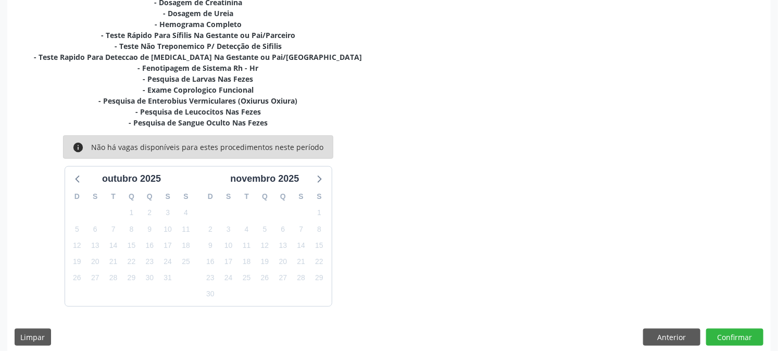
scroll to position [329, 0]
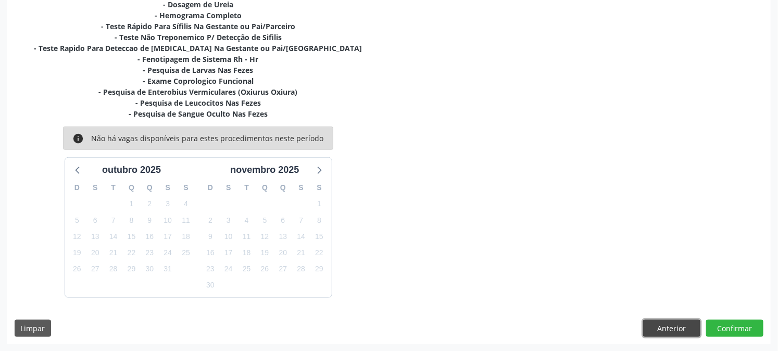
click at [672, 323] on button "Anterior" at bounding box center [671, 329] width 57 height 18
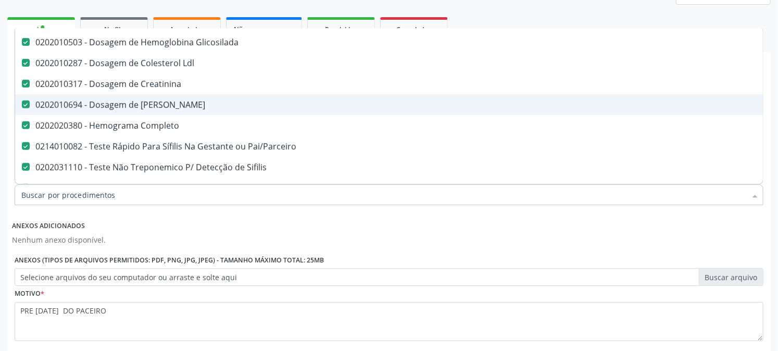
scroll to position [173, 0]
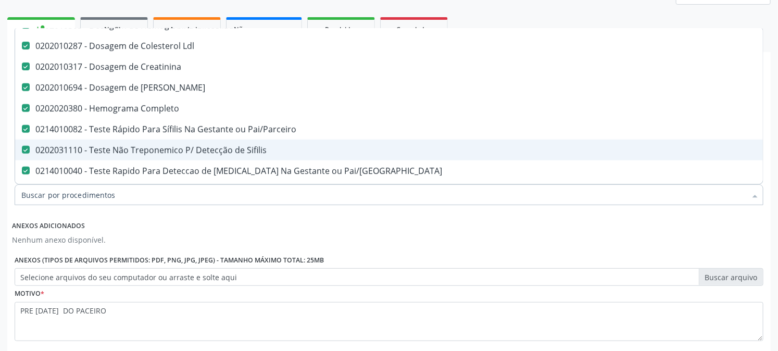
click at [117, 146] on div "0202031110 - Teste Não Treponemico P/ Detecção de Sifilis" at bounding box center [426, 150] width 810 height 8
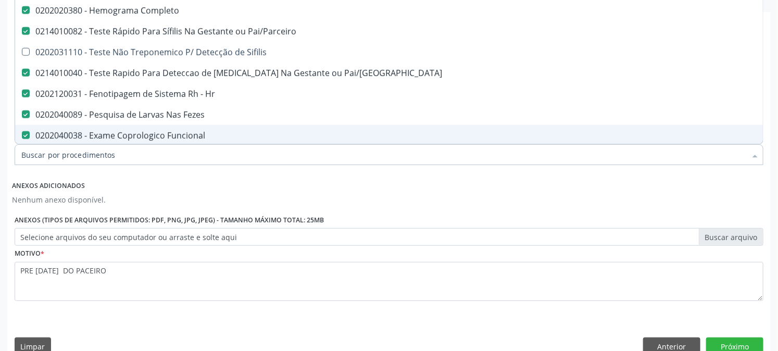
scroll to position [196, 0]
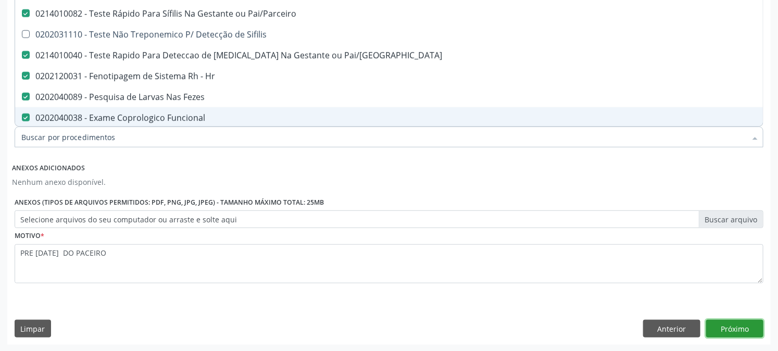
click at [726, 325] on button "Próximo" at bounding box center [734, 329] width 57 height 18
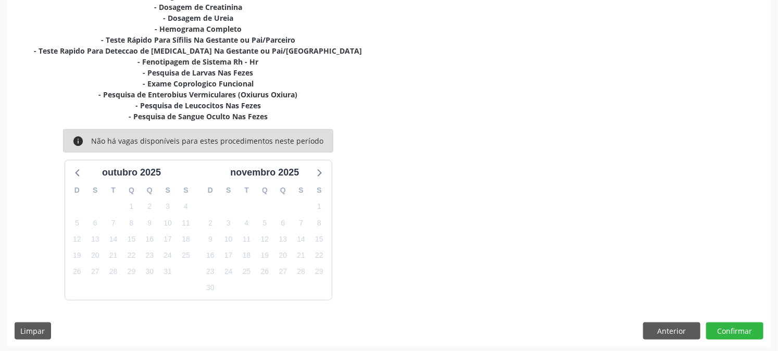
scroll to position [318, 0]
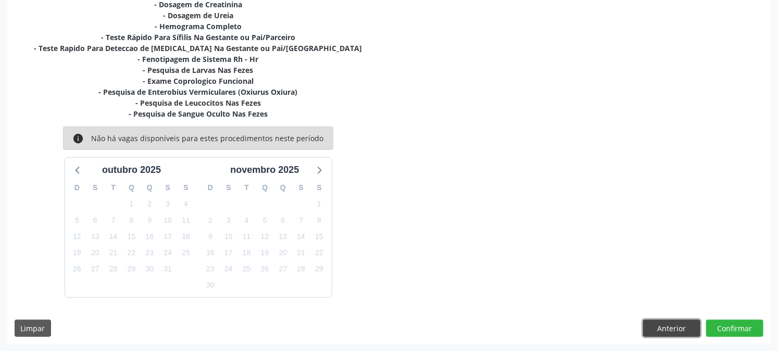
click at [670, 329] on button "Anterior" at bounding box center [671, 329] width 57 height 18
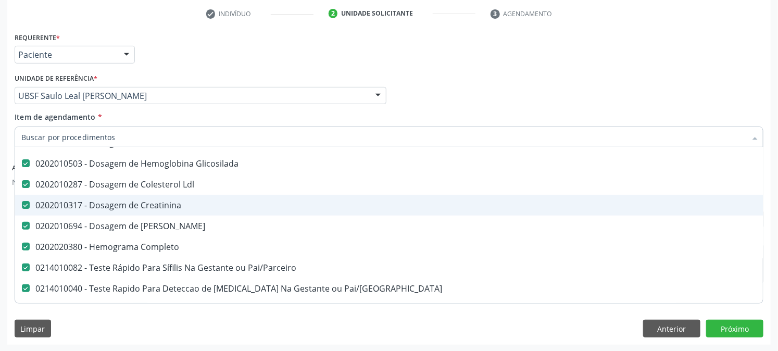
scroll to position [173, 0]
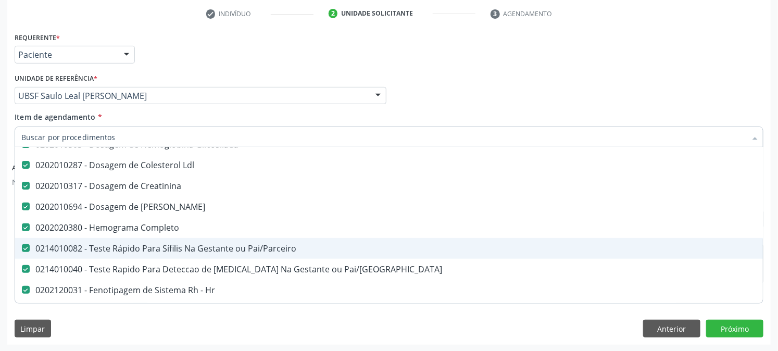
click at [383, 253] on span "0214010082 - Teste Rápido Para Sífilis Na Gestante ou Pai/Parceiro" at bounding box center [426, 248] width 823 height 21
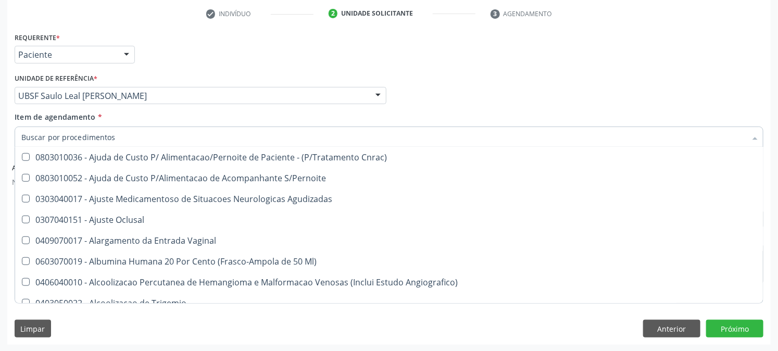
scroll to position [2313, 0]
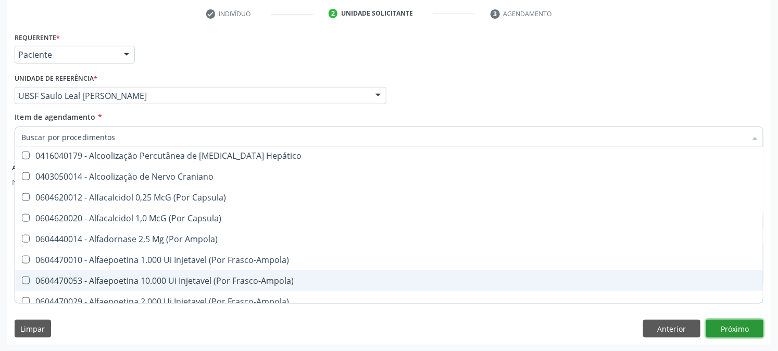
click at [751, 325] on button "Próximo" at bounding box center [734, 329] width 57 height 18
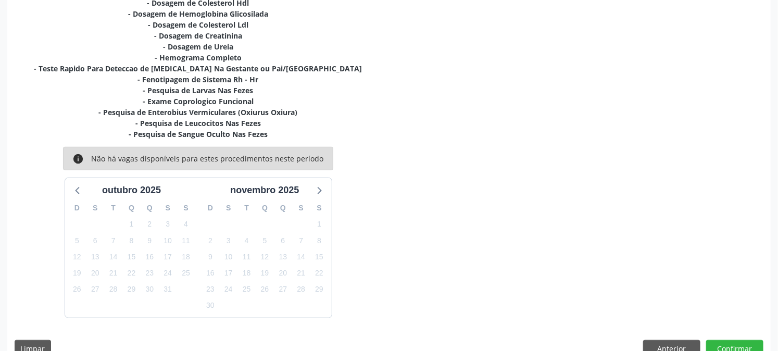
scroll to position [307, 0]
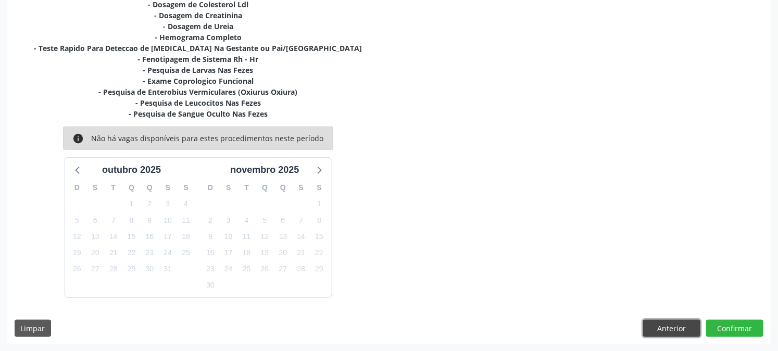
click at [654, 324] on button "Anterior" at bounding box center [671, 329] width 57 height 18
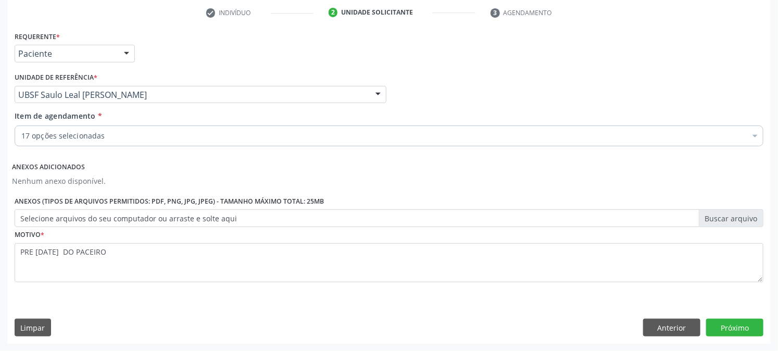
scroll to position [196, 0]
click at [733, 128] on div "17 opções selecionadas" at bounding box center [389, 136] width 748 height 21
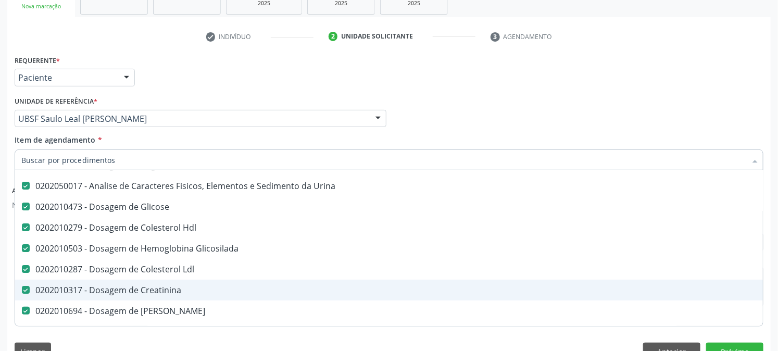
scroll to position [27, 0]
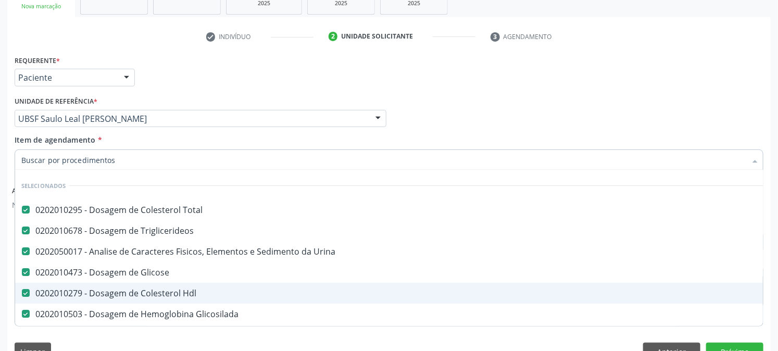
click at [29, 291] on Hdl at bounding box center [26, 293] width 8 height 8
click at [22, 291] on Hdl "checkbox" at bounding box center [18, 292] width 7 height 7
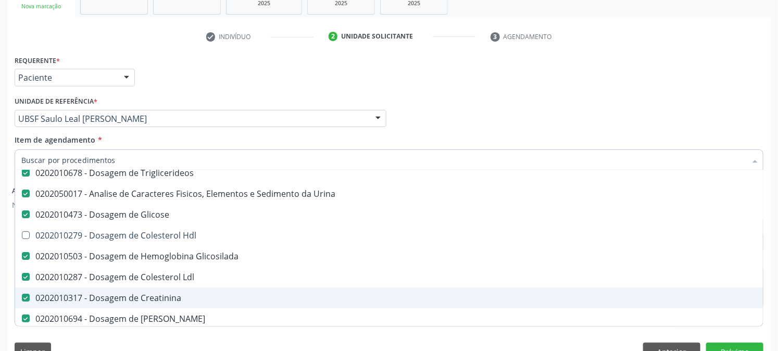
scroll to position [142, 0]
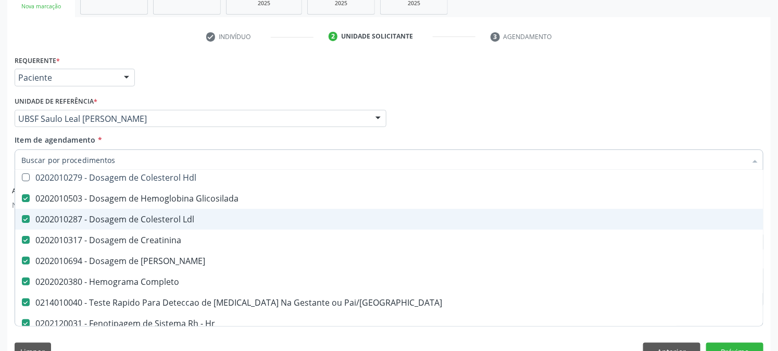
click at [30, 223] on span "0202010287 - Dosagem de Colesterol Ldl" at bounding box center [426, 219] width 823 height 21
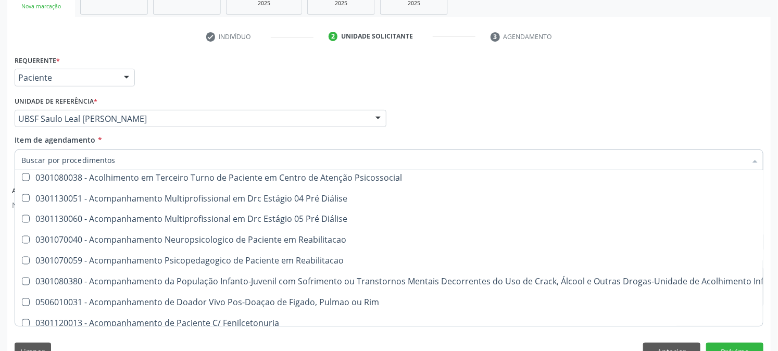
scroll to position [1068, 0]
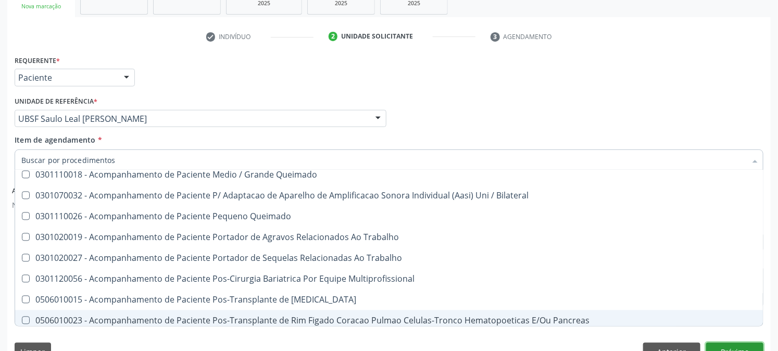
click at [743, 342] on button "Próximo" at bounding box center [734, 351] width 57 height 18
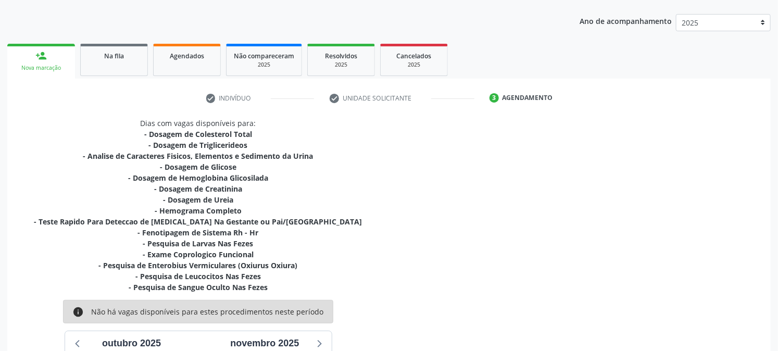
scroll to position [285, 0]
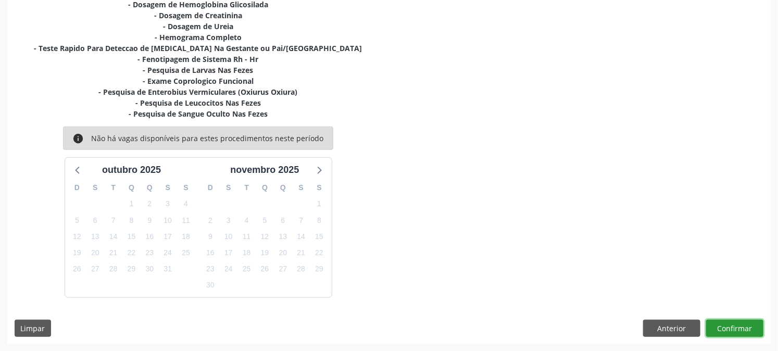
click at [722, 326] on button "Confirmar" at bounding box center [734, 329] width 57 height 18
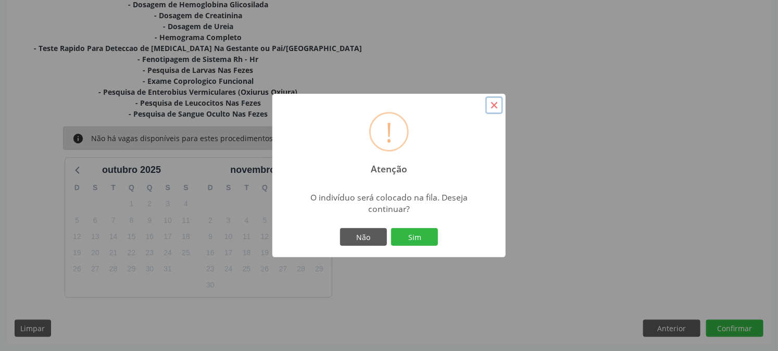
click at [496, 106] on button "×" at bounding box center [494, 105] width 18 height 18
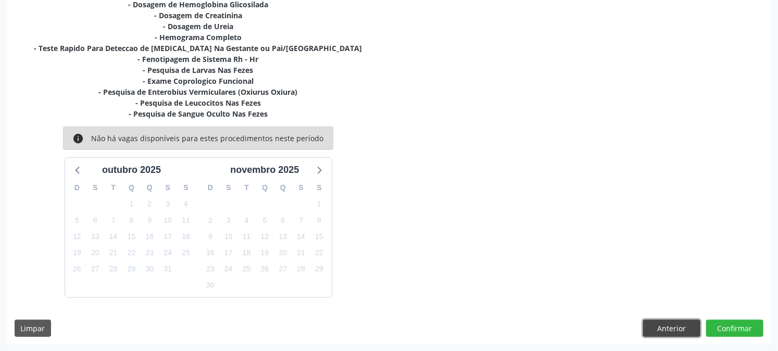
click at [669, 327] on button "Anterior" at bounding box center [671, 329] width 57 height 18
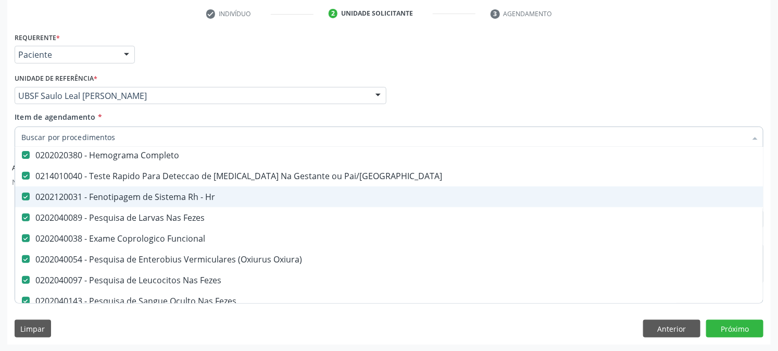
scroll to position [231, 0]
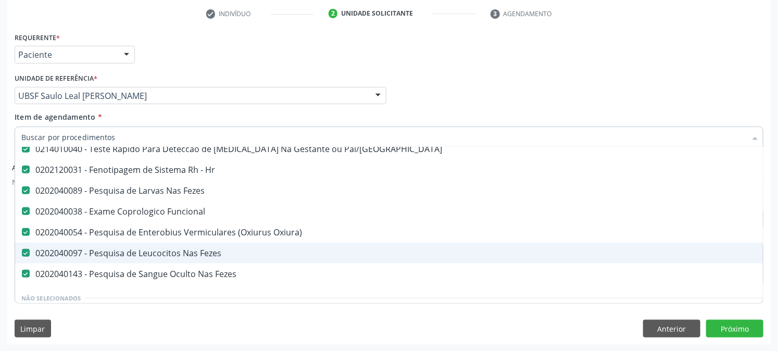
click at [30, 252] on div "0202040097 - Pesquisa de Leucocitos Nas Fezes" at bounding box center [426, 253] width 810 height 8
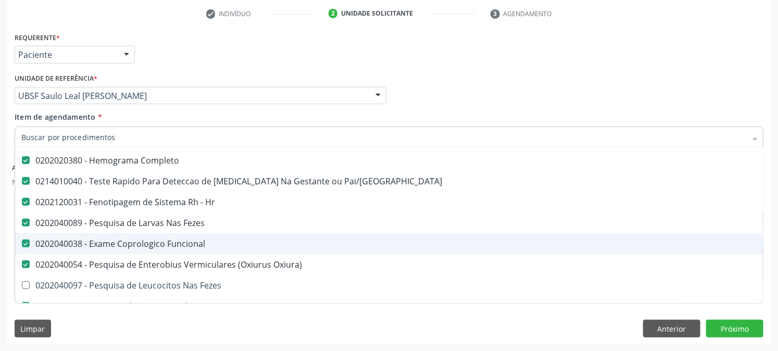
scroll to position [173, 0]
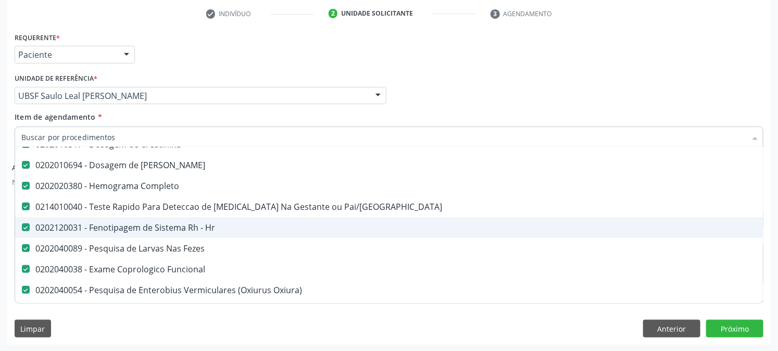
click at [136, 227] on div "0202120031 - Fenotipagem de Sistema Rh - Hr" at bounding box center [426, 227] width 810 height 8
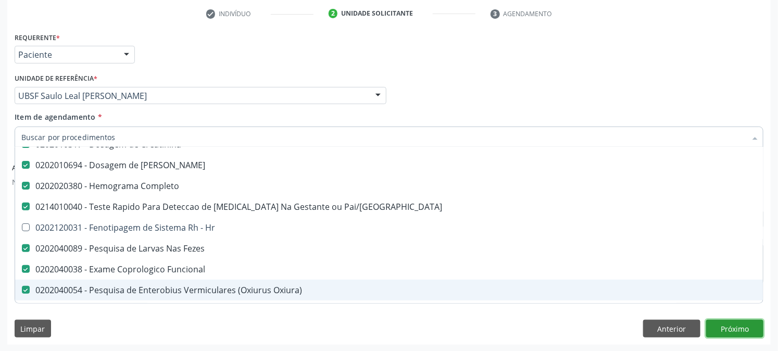
click at [734, 321] on button "Próximo" at bounding box center [734, 329] width 57 height 18
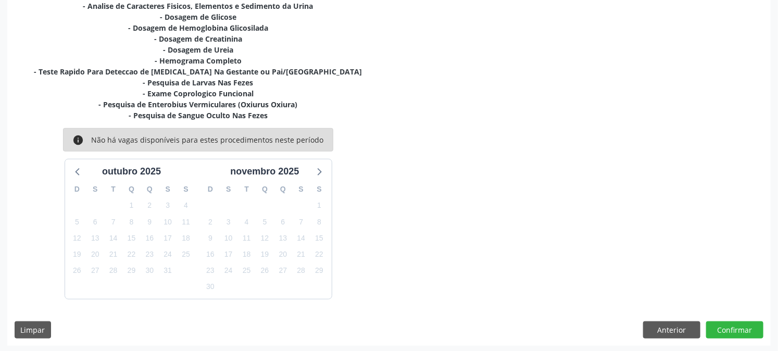
scroll to position [263, 0]
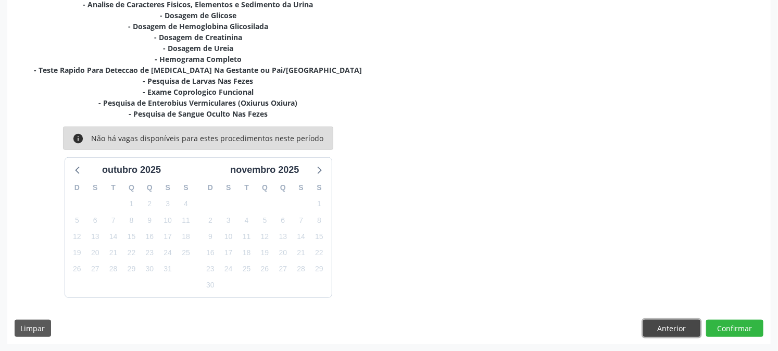
click at [656, 330] on button "Anterior" at bounding box center [671, 329] width 57 height 18
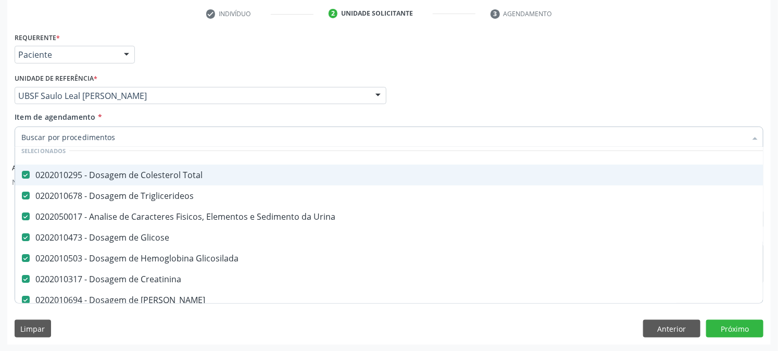
scroll to position [58, 0]
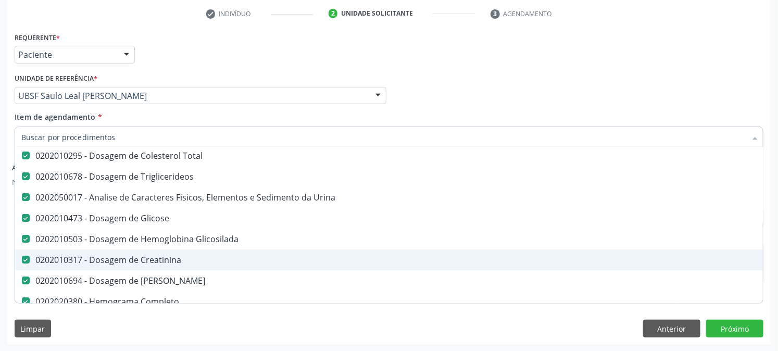
click at [111, 258] on div "0202010317 - Dosagem de Creatinina" at bounding box center [426, 260] width 810 height 8
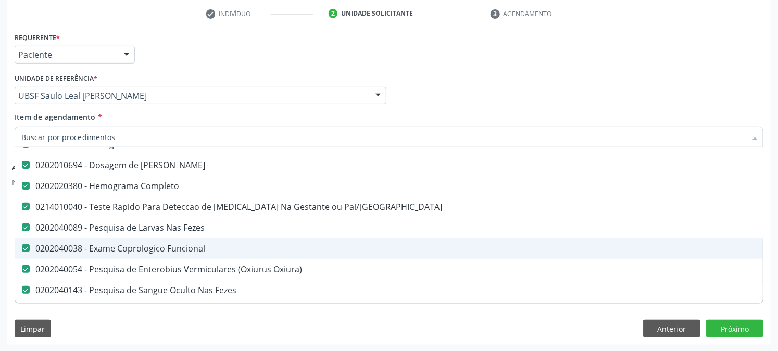
click at [125, 252] on span "0202040038 - Exame Coprologico Funcional" at bounding box center [426, 248] width 823 height 21
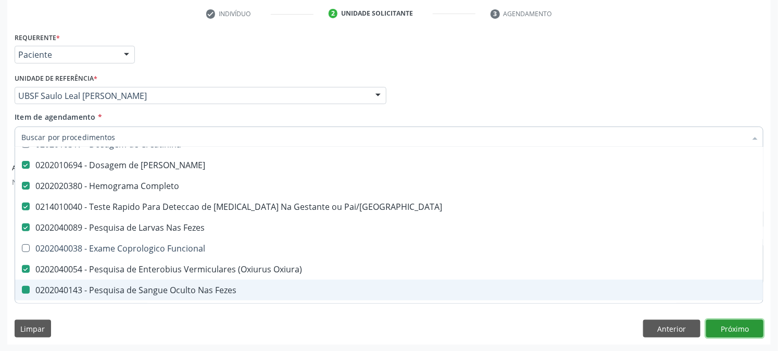
click at [723, 320] on button "Próximo" at bounding box center [734, 329] width 57 height 18
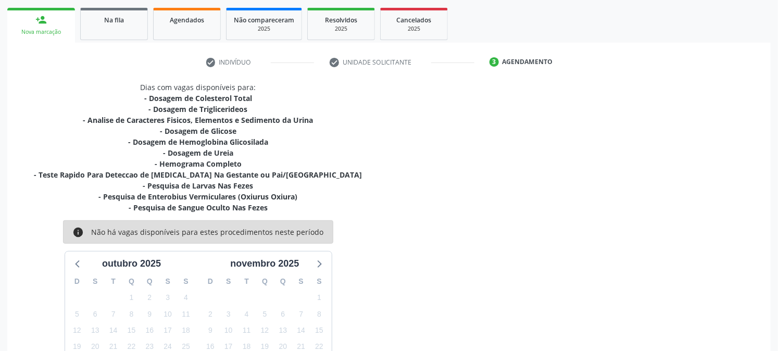
scroll to position [81, 0]
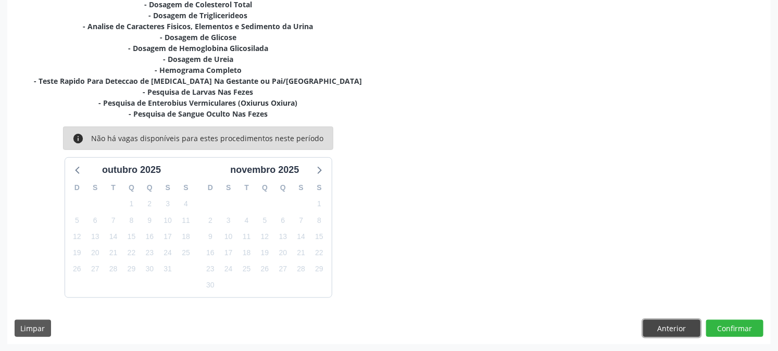
click at [669, 334] on button "Anterior" at bounding box center [671, 329] width 57 height 18
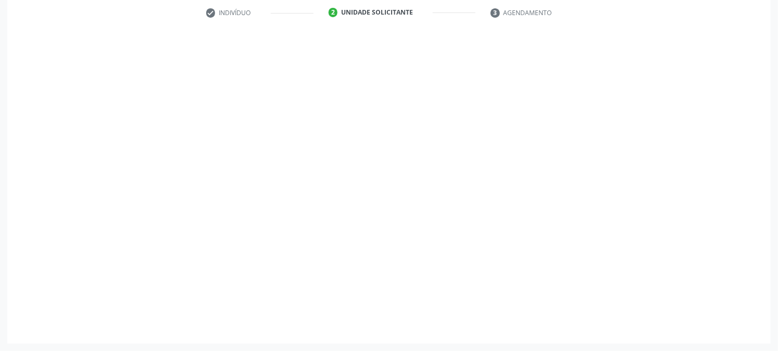
scroll to position [196, 0]
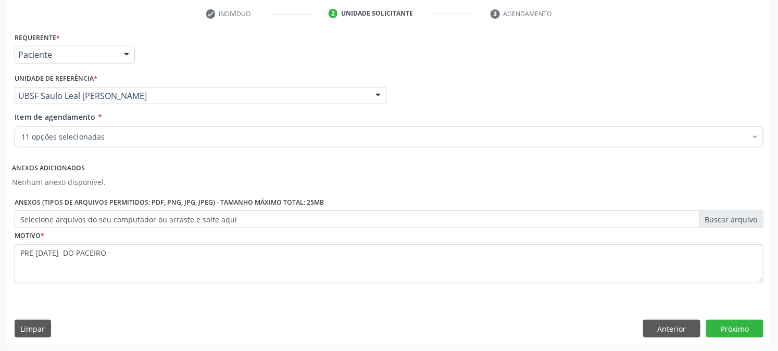
click at [755, 134] on div at bounding box center [755, 138] width 16 height 18
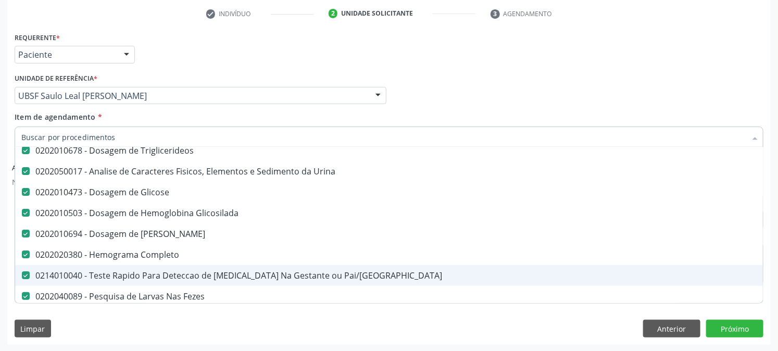
scroll to position [58, 0]
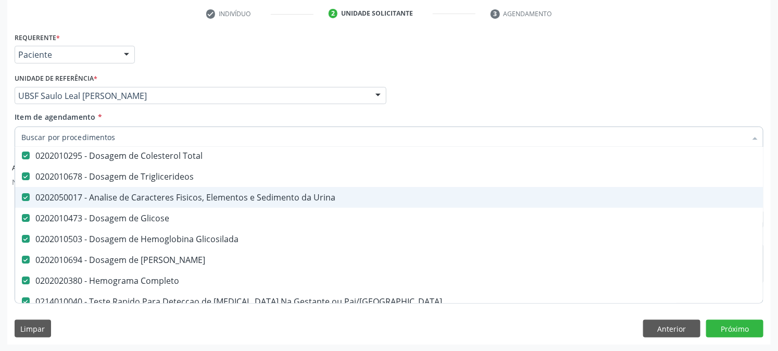
click at [259, 201] on span "0202050017 - Analise de Caracteres Fisicos, Elementos e Sedimento da Urina" at bounding box center [426, 197] width 823 height 21
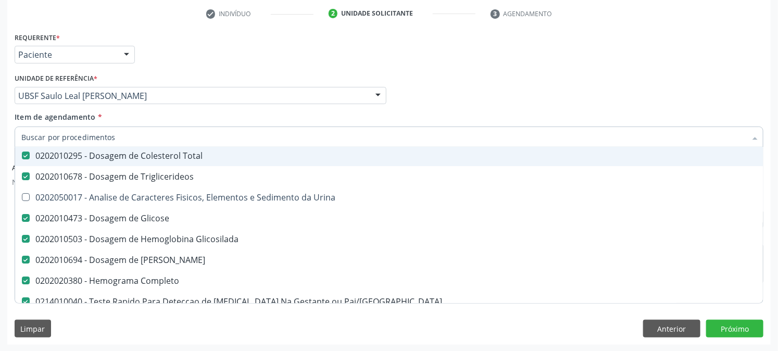
click at [108, 158] on div "0202010295 - Dosagem de Colesterol Total" at bounding box center [426, 155] width 810 height 8
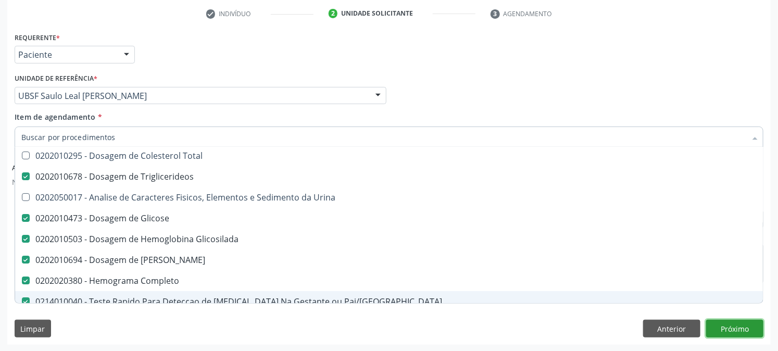
click at [735, 331] on button "Próximo" at bounding box center [734, 329] width 57 height 18
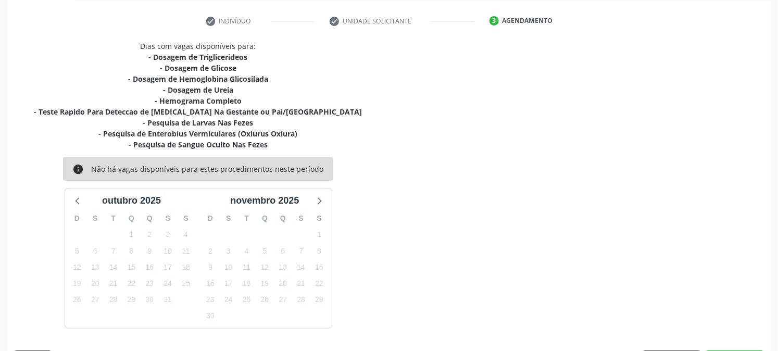
scroll to position [196, 0]
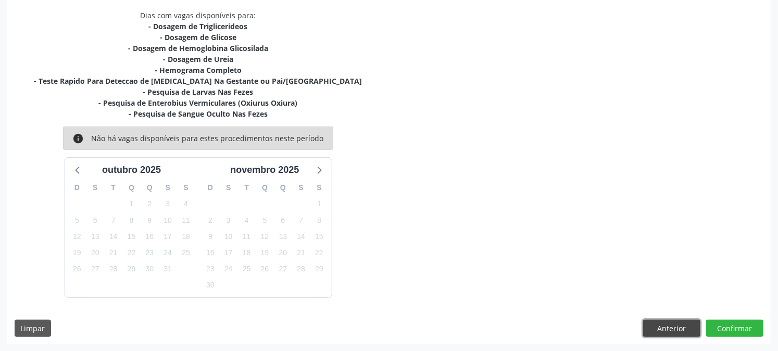
click at [671, 325] on button "Anterior" at bounding box center [671, 329] width 57 height 18
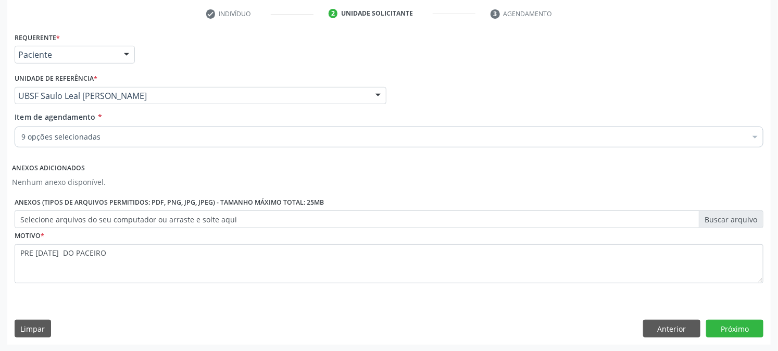
click at [708, 130] on div "9 opções selecionadas" at bounding box center [389, 136] width 748 height 21
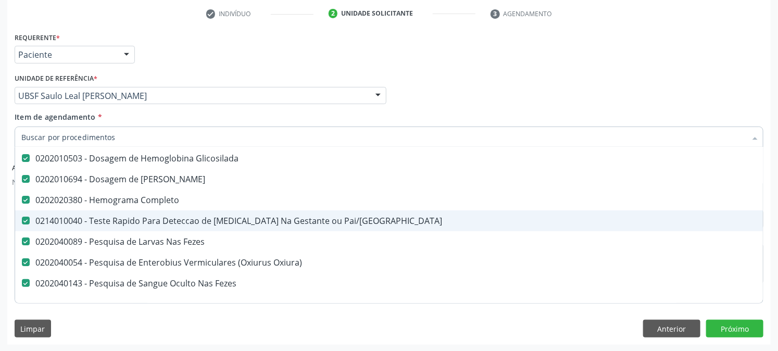
scroll to position [116, 0]
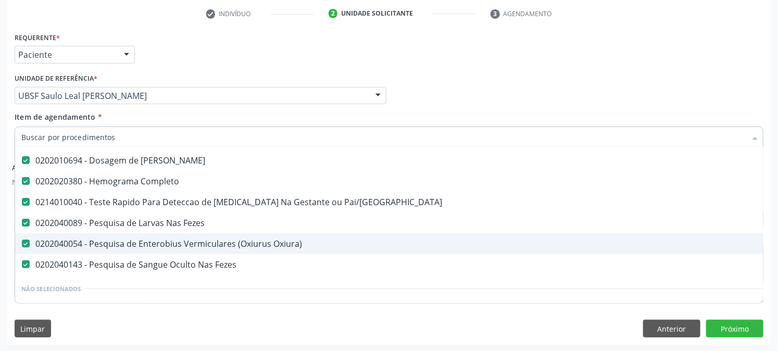
click at [183, 240] on div "0202040054 - Pesquisa de Enterobius Vermiculares (Oxiurus Oxiura)" at bounding box center [426, 243] width 810 height 8
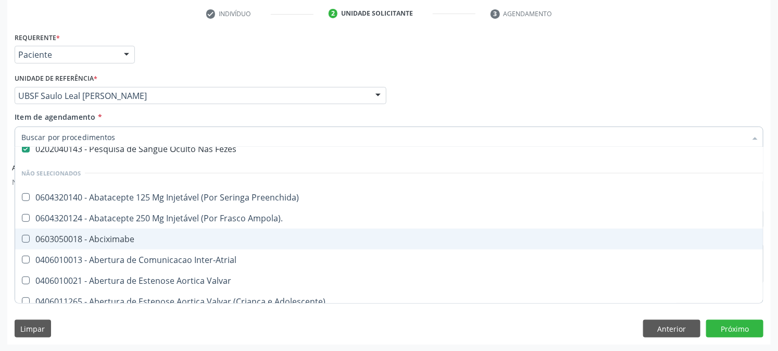
scroll to position [173, 0]
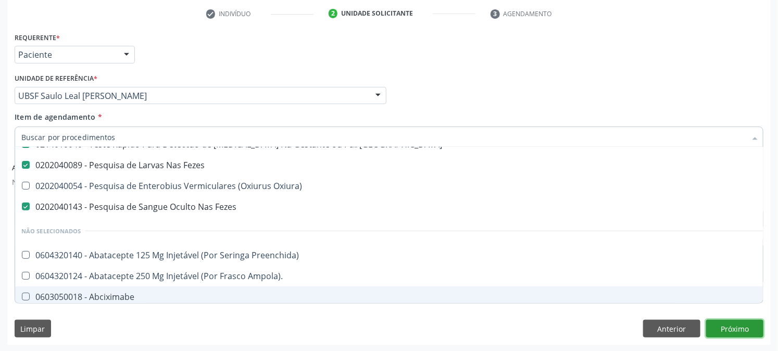
click at [728, 325] on button "Próximo" at bounding box center [734, 329] width 57 height 18
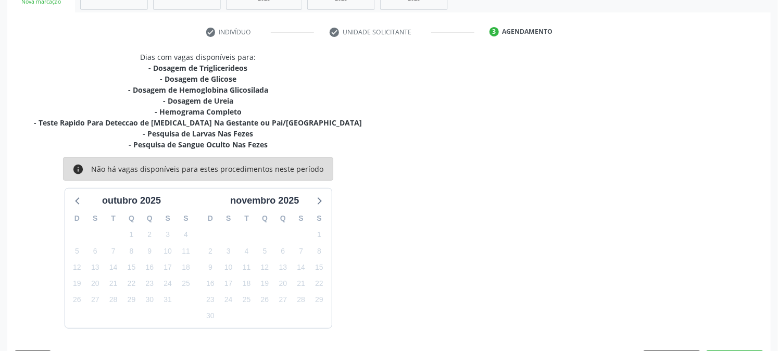
scroll to position [196, 0]
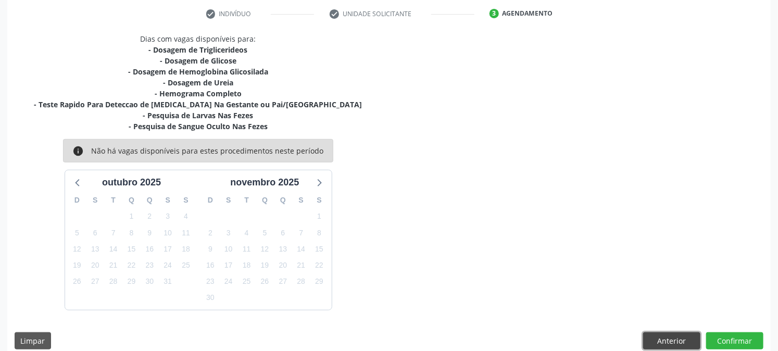
click at [657, 335] on button "Anterior" at bounding box center [671, 341] width 57 height 18
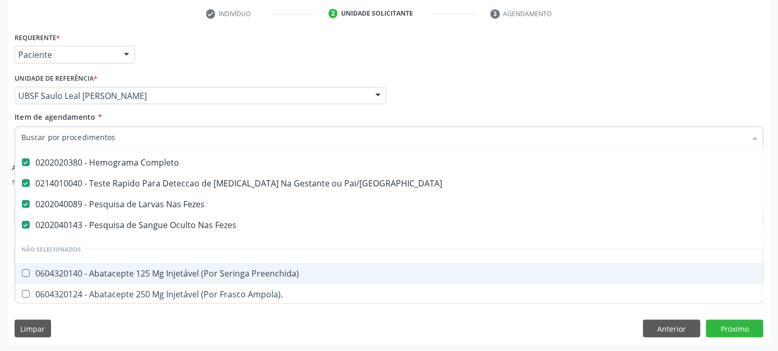
scroll to position [116, 0]
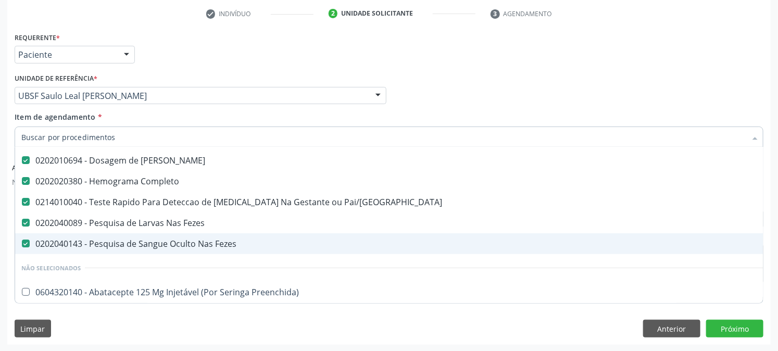
click at [117, 240] on div "0202040143 - Pesquisa de Sangue Oculto Nas Fezes" at bounding box center [426, 243] width 810 height 8
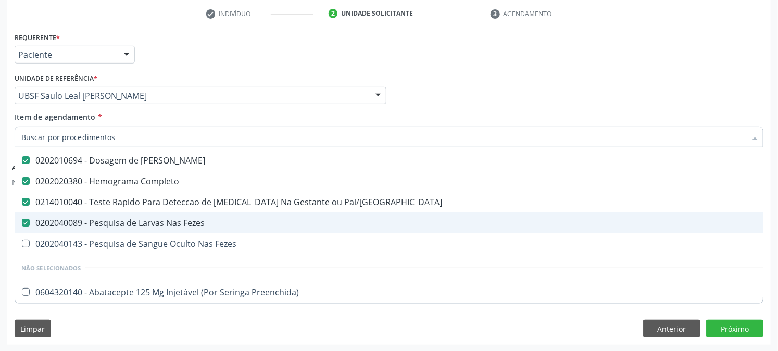
click at [97, 220] on div "0202040089 - Pesquisa de Larvas Nas Fezes" at bounding box center [426, 223] width 810 height 8
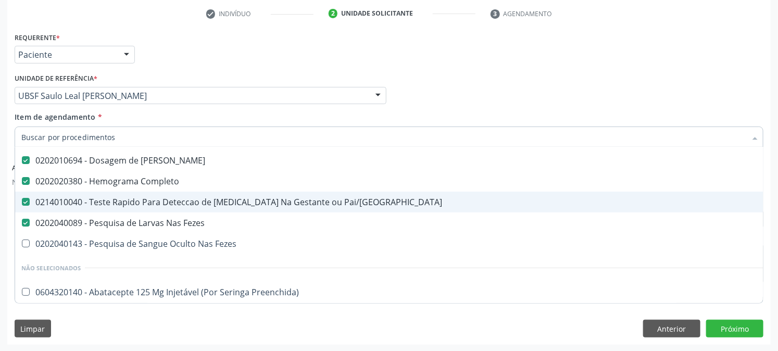
click at [92, 205] on div "0214010040 - Teste Rapido Para Deteccao de [MEDICAL_DATA] Na Gestante ou Pai/[G…" at bounding box center [426, 202] width 810 height 8
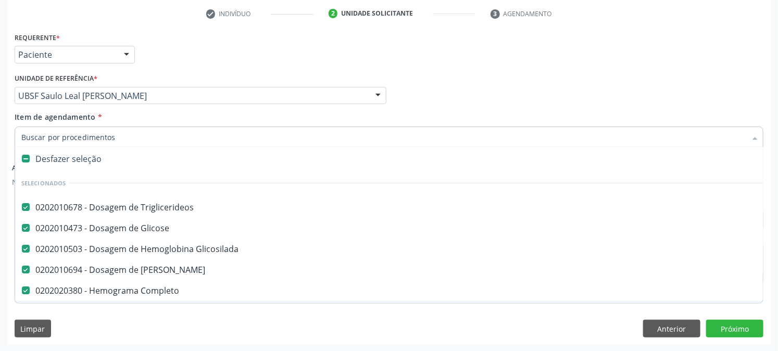
scroll to position [0, 0]
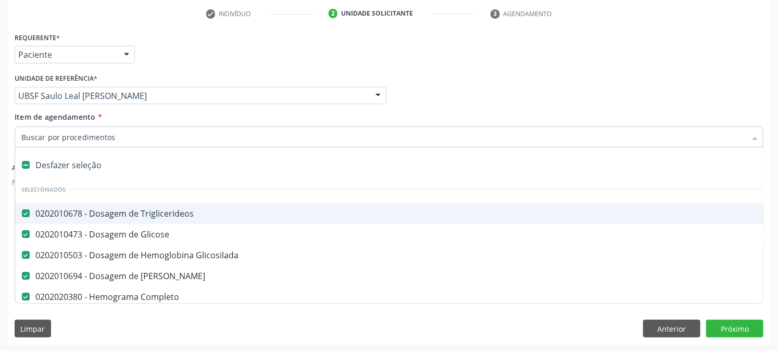
click at [105, 211] on div "0202010678 - Dosagem de Triglicerideos" at bounding box center [426, 213] width 810 height 8
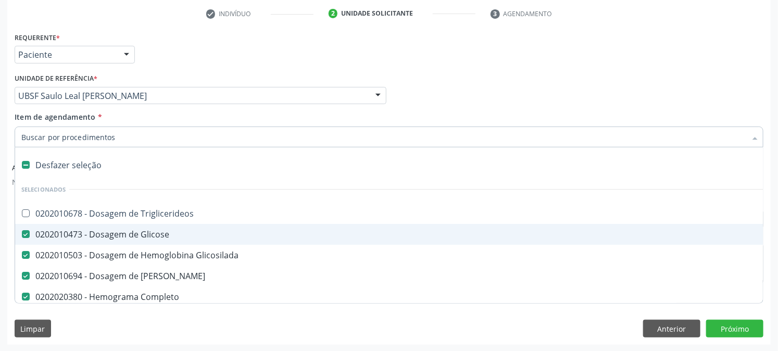
click at [117, 230] on div "0202010473 - Dosagem de Glicose" at bounding box center [426, 234] width 810 height 8
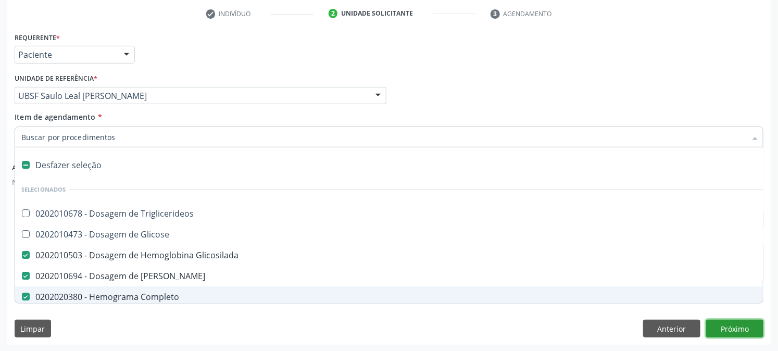
click at [726, 332] on button "Próximo" at bounding box center [734, 329] width 57 height 18
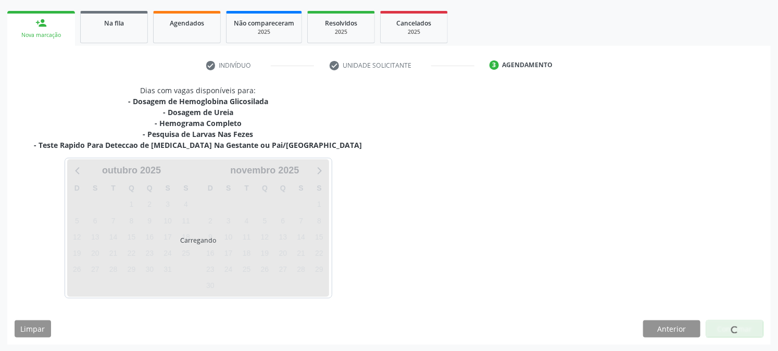
scroll to position [176, 0]
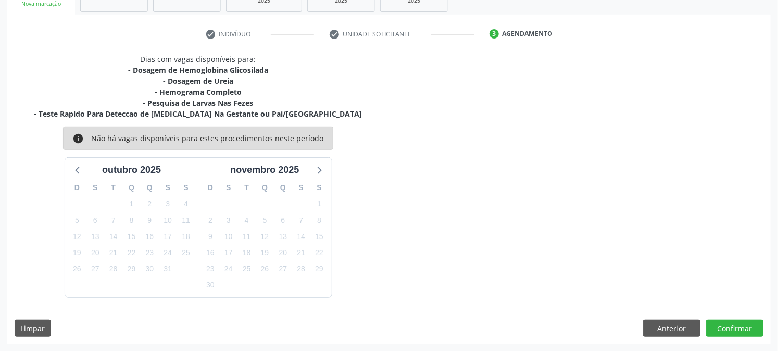
click at [653, 318] on div "Dias com vagas disponíveis para: - Dosagem de Hemoglobina Glicosilada - Dosagem…" at bounding box center [388, 199] width 763 height 290
click at [653, 323] on button "Anterior" at bounding box center [671, 329] width 57 height 18
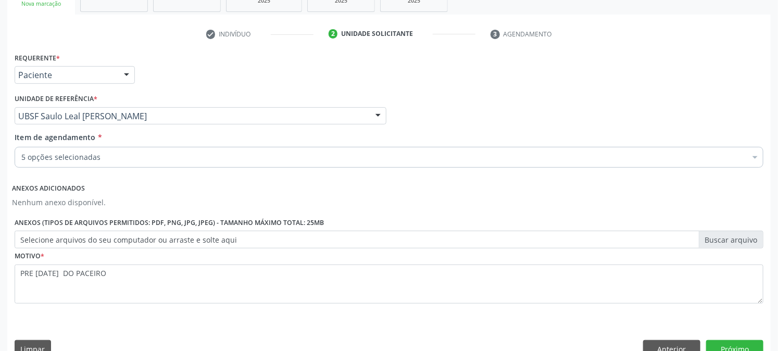
click at [753, 157] on div at bounding box center [755, 158] width 16 height 18
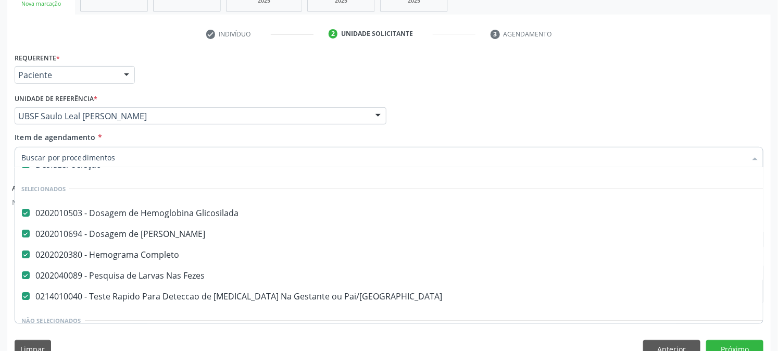
scroll to position [0, 0]
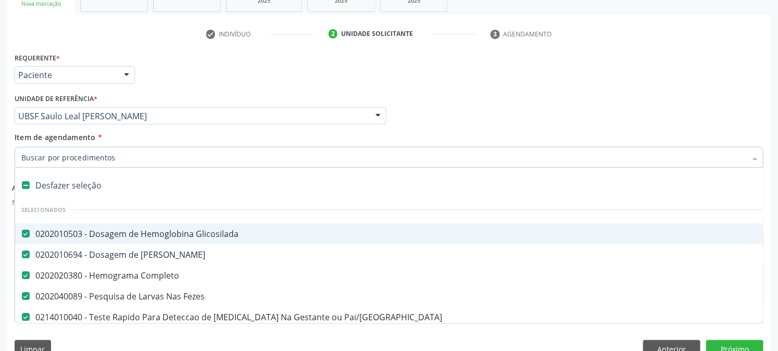
click at [28, 186] on label at bounding box center [26, 185] width 8 height 8
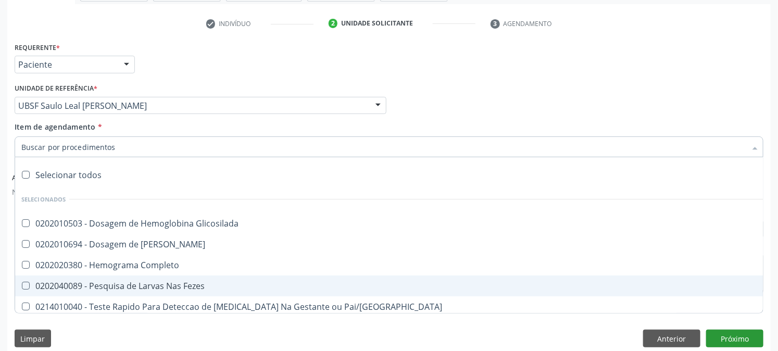
scroll to position [196, 0]
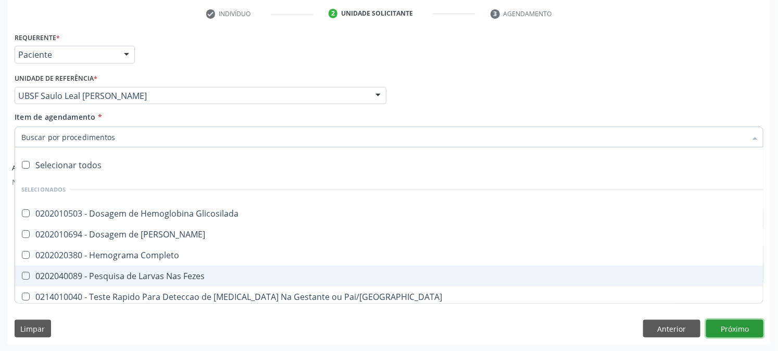
click at [738, 323] on button "Próximo" at bounding box center [734, 329] width 57 height 18
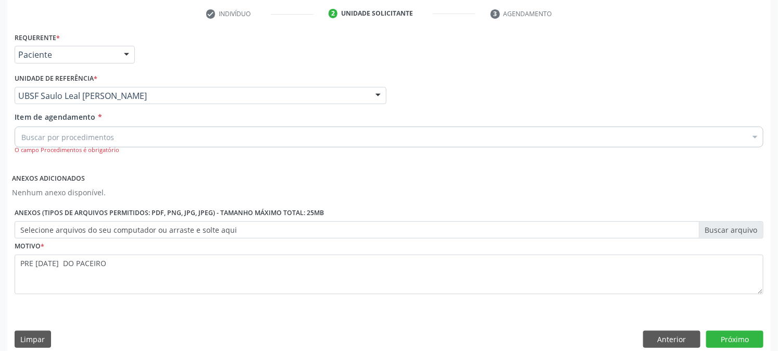
click at [756, 133] on div at bounding box center [755, 138] width 16 height 18
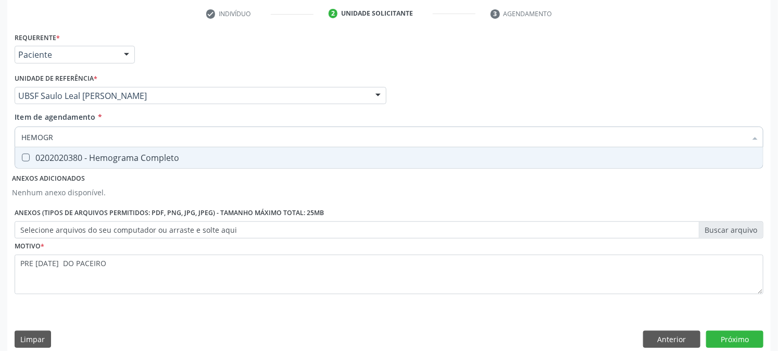
click at [77, 160] on div "0202020380 - Hemograma Completo" at bounding box center [388, 158] width 735 height 8
drag, startPoint x: 726, startPoint y: 326, endPoint x: 726, endPoint y: 339, distance: 12.5
click at [726, 327] on div "Requerente * Paciente Profissional de Saúde Paciente Nenhum resultado encontrad…" at bounding box center [388, 192] width 763 height 325
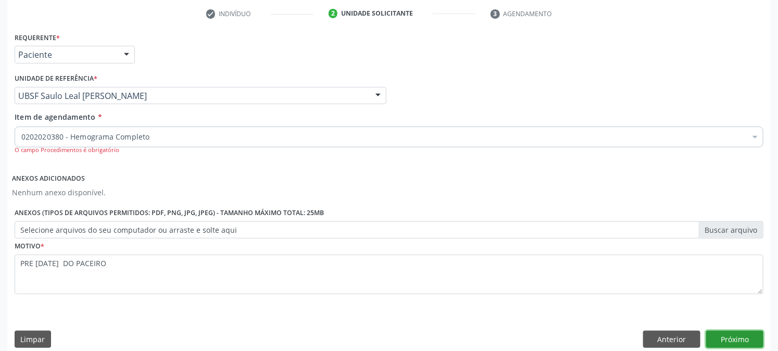
click at [726, 339] on button "Próximo" at bounding box center [734, 340] width 57 height 18
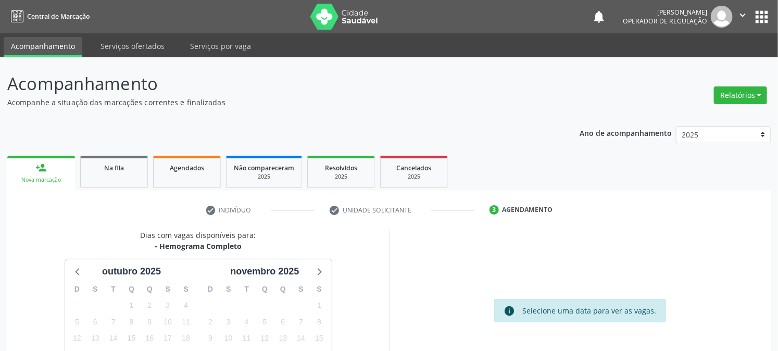
scroll to position [101, 0]
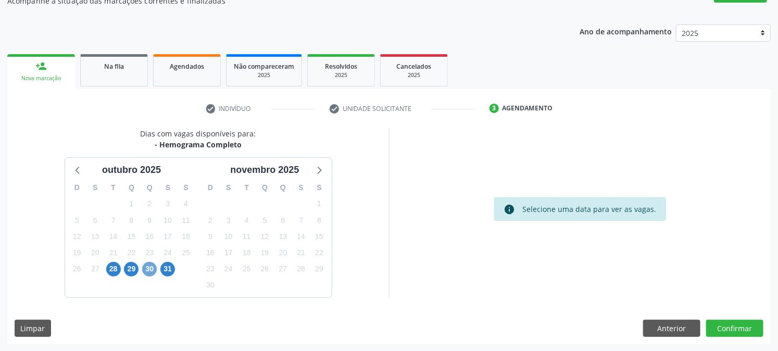
click at [146, 269] on span "30" at bounding box center [149, 269] width 15 height 15
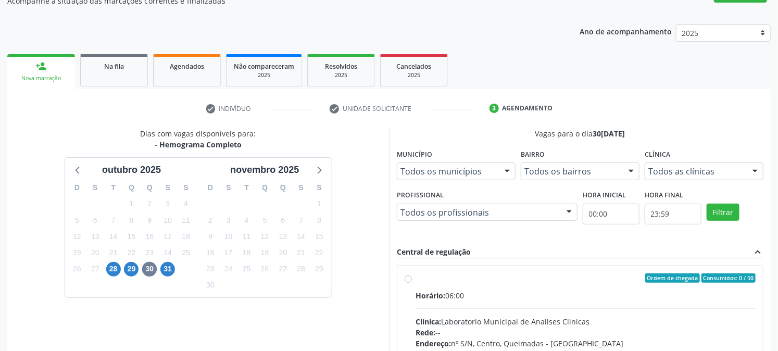
click at [415, 275] on label "Ordem de chegada Consumidos: 0 / 50 Horário: 06:00 Clínica: Laboratorio Municip…" at bounding box center [585, 353] width 340 height 160
click at [405, 275] on input "Ordem de chegada Consumidos: 0 / 50 Horário: 06:00 Clínica: Laboratorio Municip…" at bounding box center [407, 277] width 7 height 9
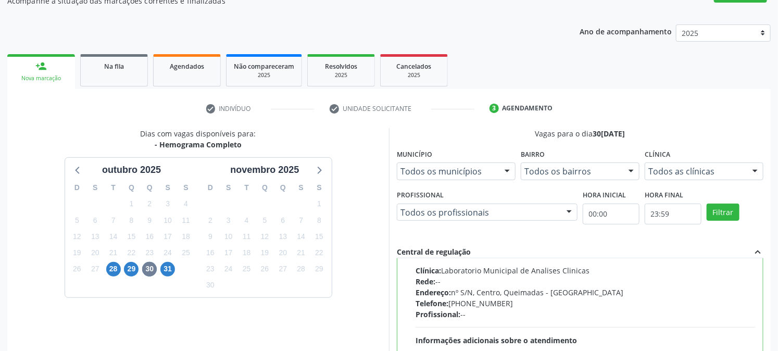
scroll to position [271, 0]
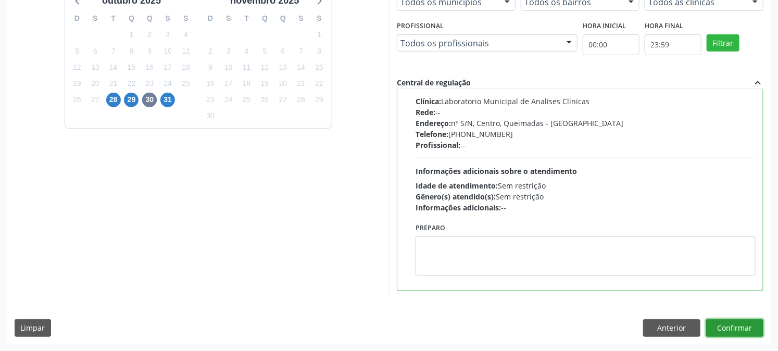
click at [739, 331] on button "Confirmar" at bounding box center [734, 328] width 57 height 18
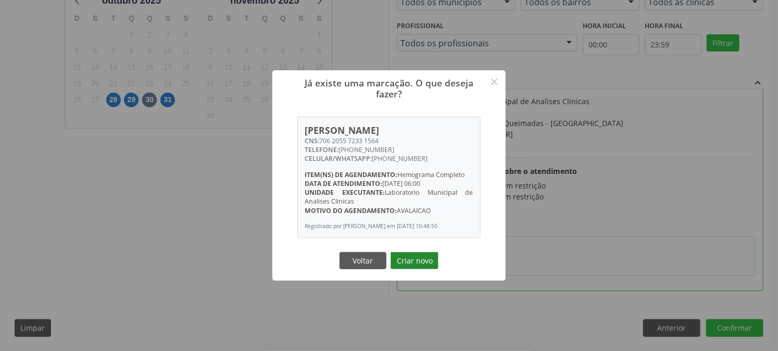
click at [424, 266] on button "Criar novo" at bounding box center [414, 261] width 48 height 18
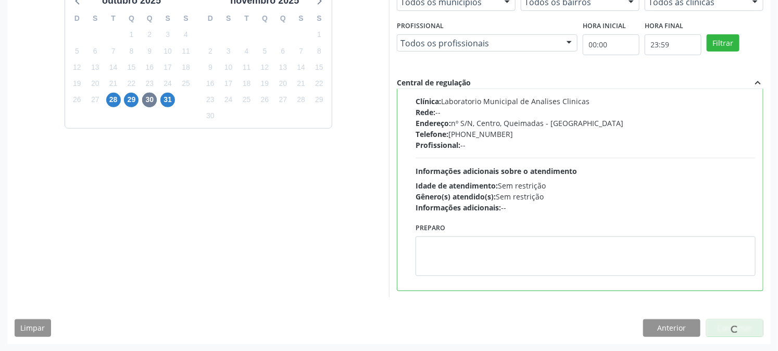
scroll to position [0, 0]
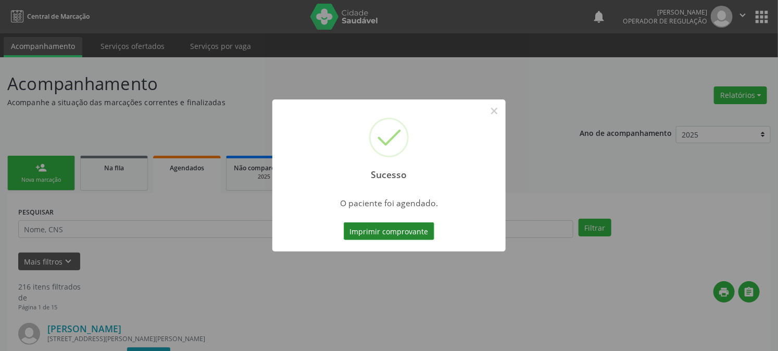
click at [420, 231] on button "Imprimir comprovante" at bounding box center [389, 231] width 91 height 18
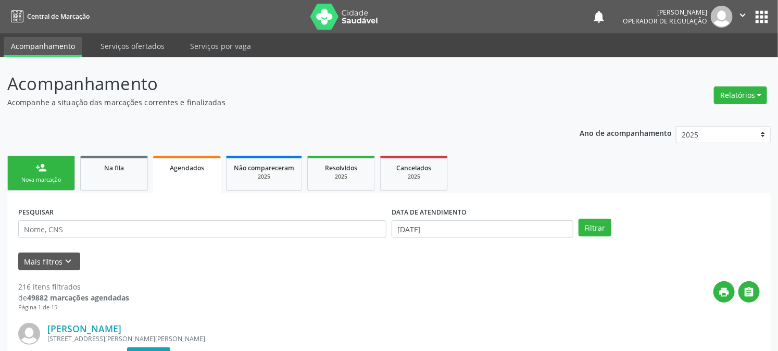
click at [24, 170] on link "person_add Nova marcação" at bounding box center [41, 173] width 68 height 35
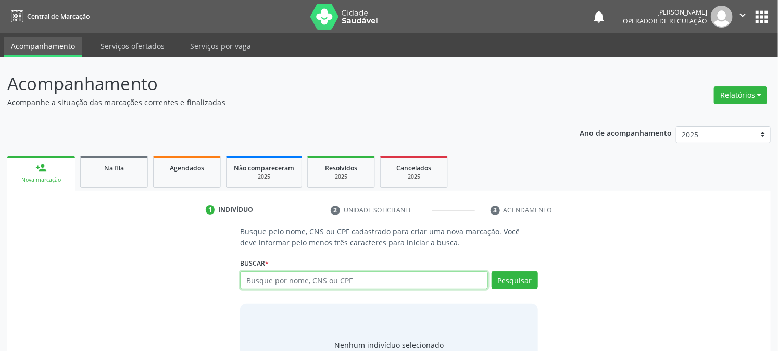
click at [454, 285] on input "text" at bounding box center [363, 280] width 247 height 18
type input "700003827624309"
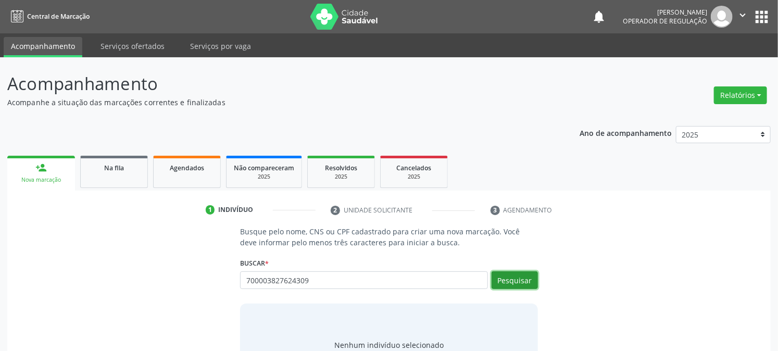
click at [523, 280] on button "Pesquisar" at bounding box center [514, 280] width 46 height 18
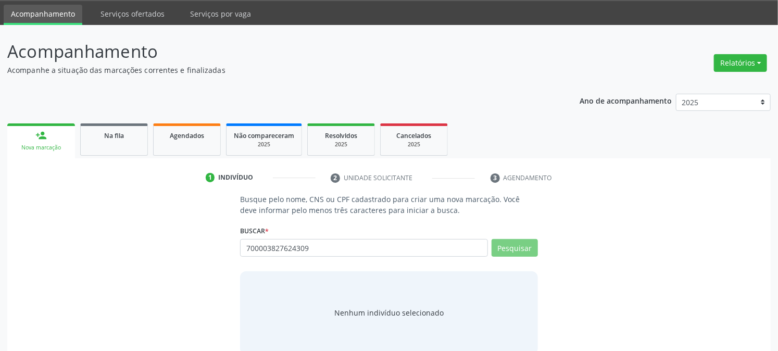
scroll to position [49, 0]
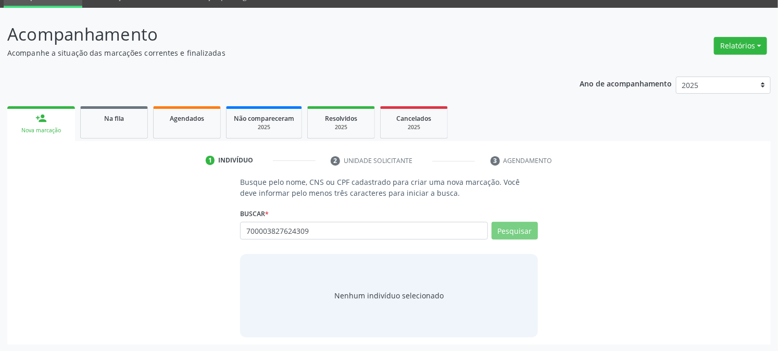
click at [421, 297] on div "Nenhum indivíduo selecionado" at bounding box center [388, 295] width 109 height 11
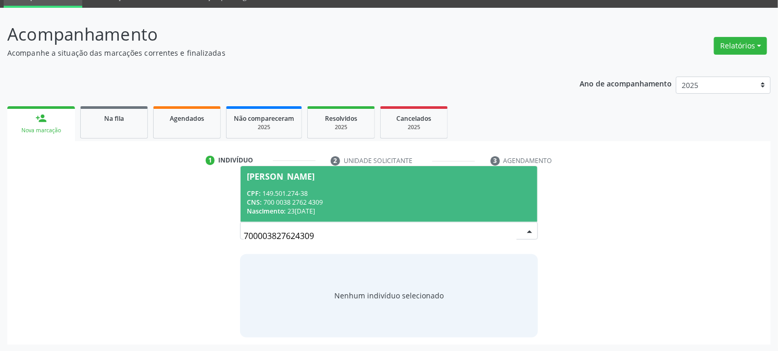
click at [445, 189] on div "CPF: 149.501.274-38" at bounding box center [389, 193] width 284 height 9
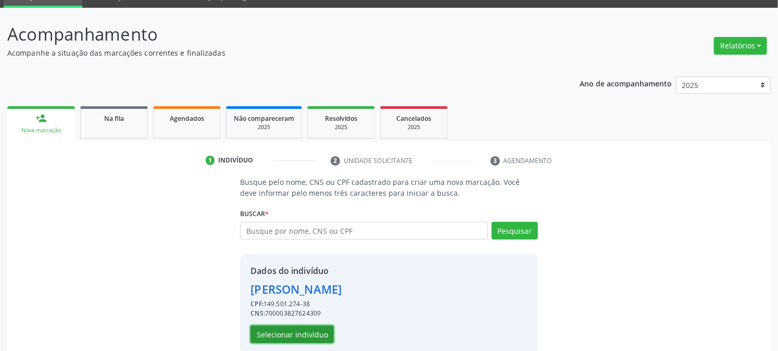
click at [311, 334] on button "Selecionar indivíduo" at bounding box center [291, 334] width 83 height 18
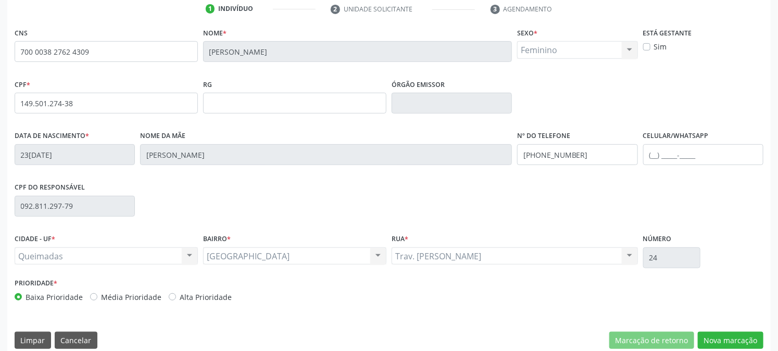
scroll to position [212, 0]
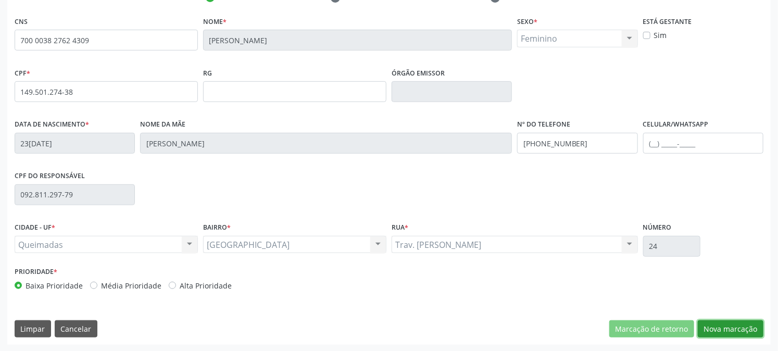
click at [742, 328] on button "Nova marcação" at bounding box center [730, 329] width 66 height 18
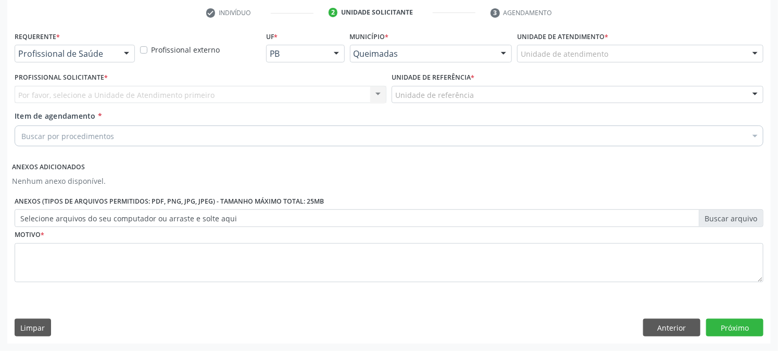
scroll to position [196, 0]
click at [379, 96] on div "Por favor, selecione a Unidade de Atendimento primeiro Nenhum resultado encontr…" at bounding box center [201, 96] width 372 height 18
drag, startPoint x: 122, startPoint y: 56, endPoint x: 123, endPoint y: 64, distance: 8.0
click at [123, 58] on div at bounding box center [127, 55] width 16 height 18
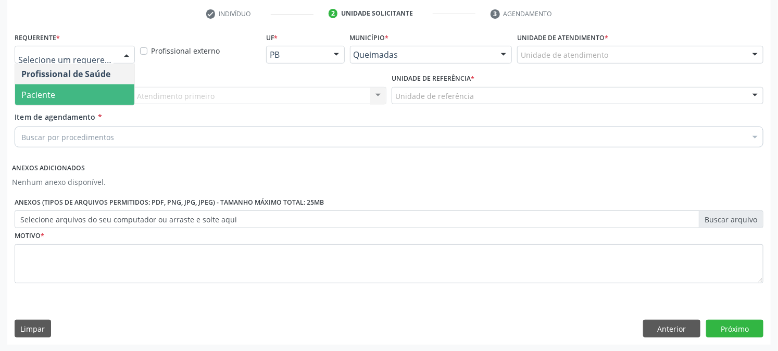
click at [104, 91] on span "Paciente" at bounding box center [74, 94] width 119 height 21
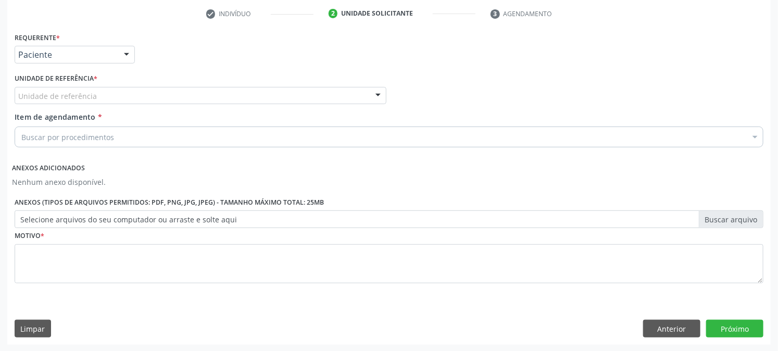
click at [379, 93] on div at bounding box center [378, 96] width 16 height 18
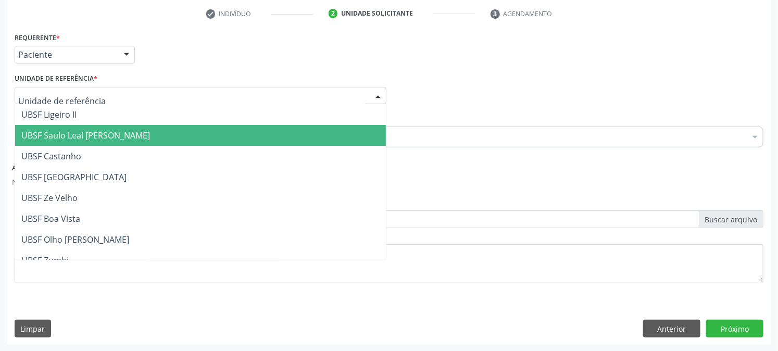
click at [349, 134] on span "UBSF Saulo Leal [PERSON_NAME]" at bounding box center [200, 135] width 371 height 21
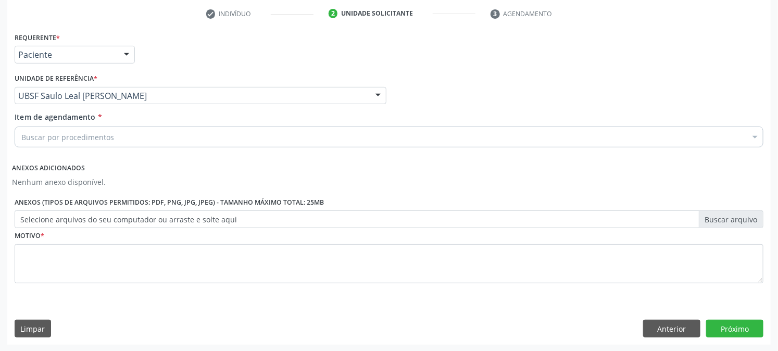
click at [753, 133] on div at bounding box center [755, 138] width 16 height 18
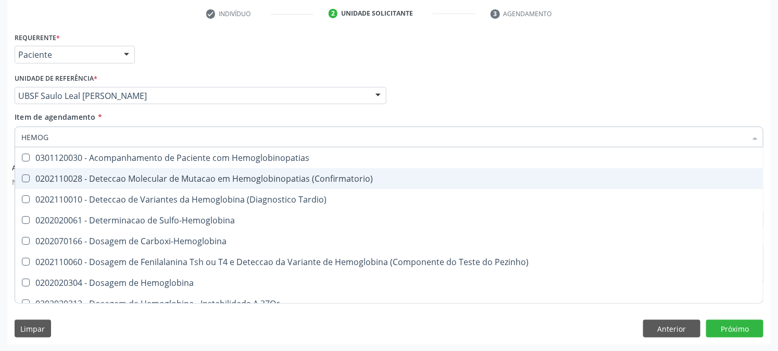
type input "HEMOGR"
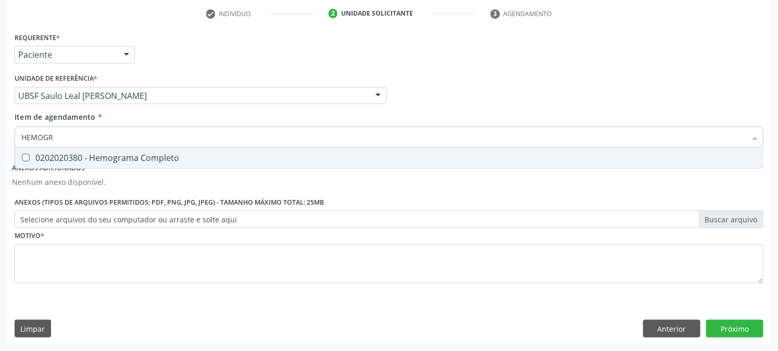
click at [34, 160] on div "0202020380 - Hemograma Completo" at bounding box center [388, 158] width 735 height 8
checkbox Completo "true"
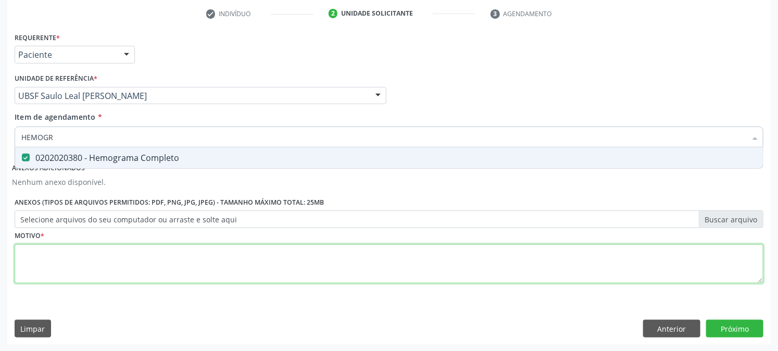
click at [33, 263] on div "Requerente * Paciente Profissional de Saúde Paciente Nenhum resultado encontrad…" at bounding box center [389, 164] width 748 height 268
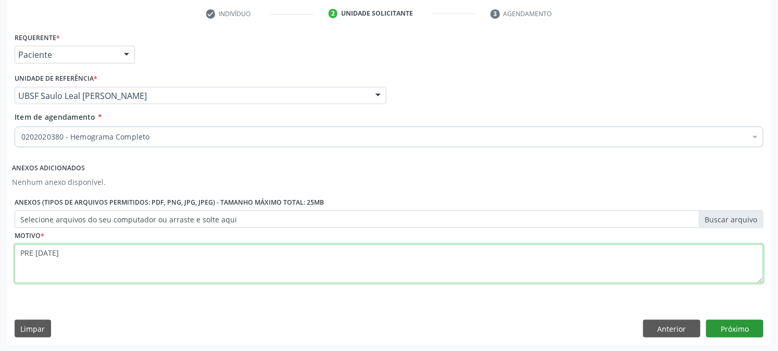
type textarea "PRE NATAL"
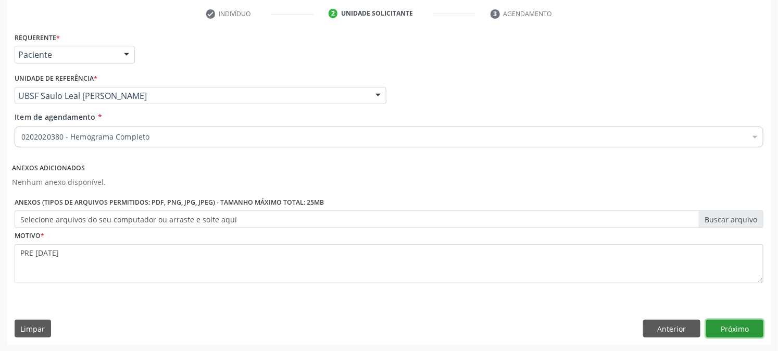
click at [745, 325] on button "Próximo" at bounding box center [734, 329] width 57 height 18
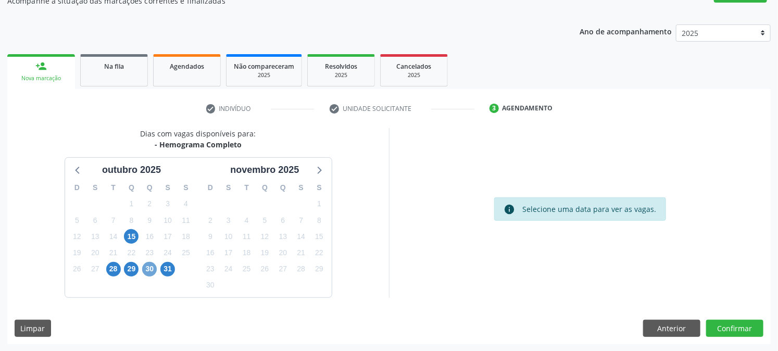
click at [147, 269] on span "30" at bounding box center [149, 269] width 15 height 15
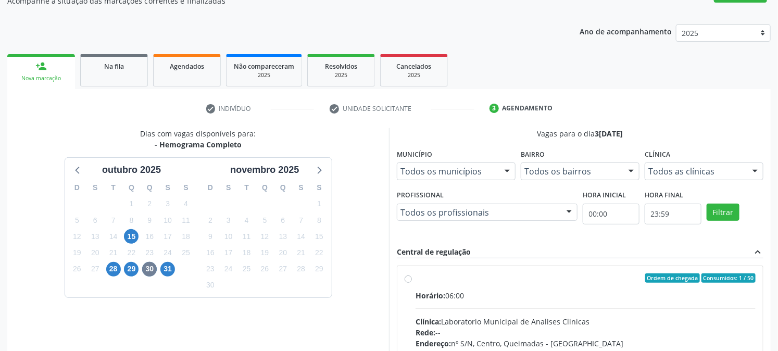
click at [415, 277] on label "Ordem de chegada Consumidos: 1 / 50 Horário: 06:00 Clínica: Laboratorio Municip…" at bounding box center [585, 353] width 340 height 160
click at [412, 277] on input "Ordem de chegada Consumidos: 1 / 50 Horário: 06:00 Clínica: Laboratorio Municip…" at bounding box center [407, 277] width 7 height 9
radio input "true"
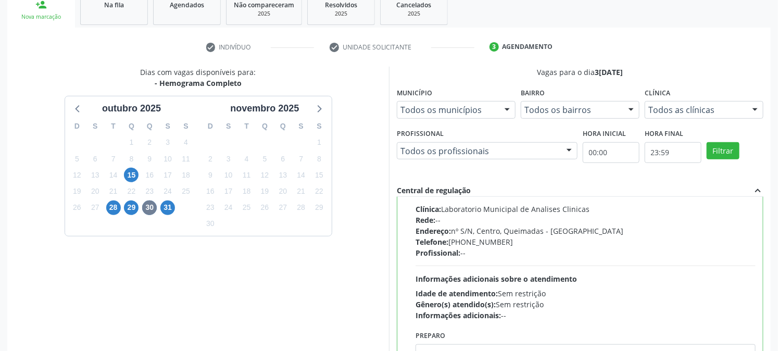
scroll to position [271, 0]
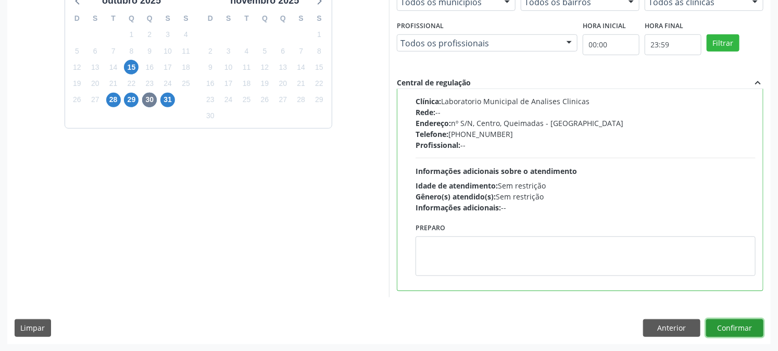
click at [743, 326] on button "Confirmar" at bounding box center [734, 328] width 57 height 18
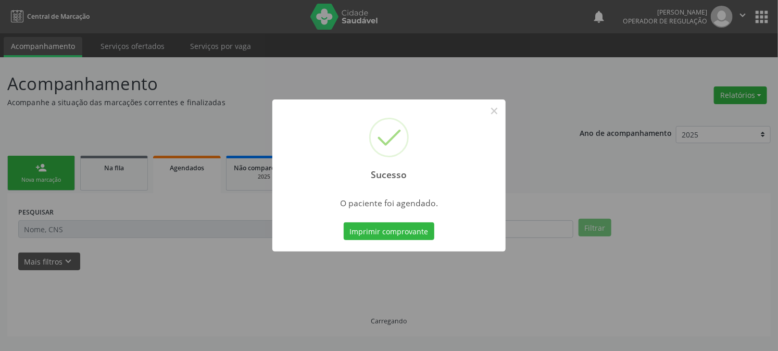
scroll to position [0, 0]
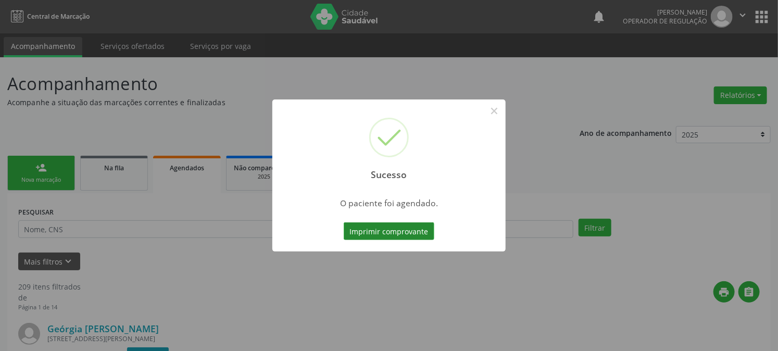
click at [375, 228] on button "Imprimir comprovante" at bounding box center [389, 231] width 91 height 18
